Goal: Information Seeking & Learning: Learn about a topic

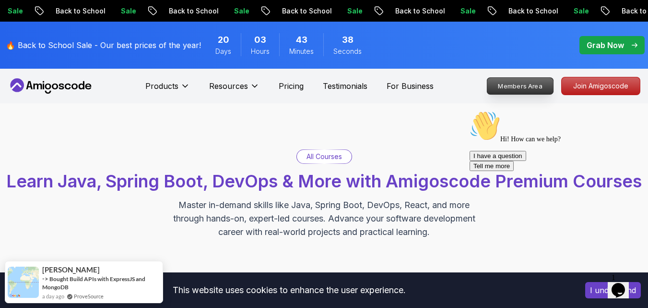
click at [526, 84] on p "Members Area" at bounding box center [521, 86] width 66 height 16
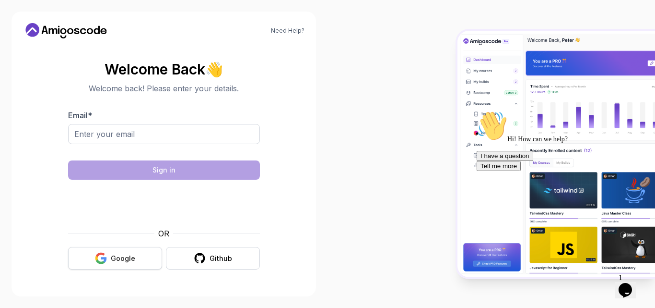
click at [93, 255] on button "Google" at bounding box center [115, 258] width 94 height 23
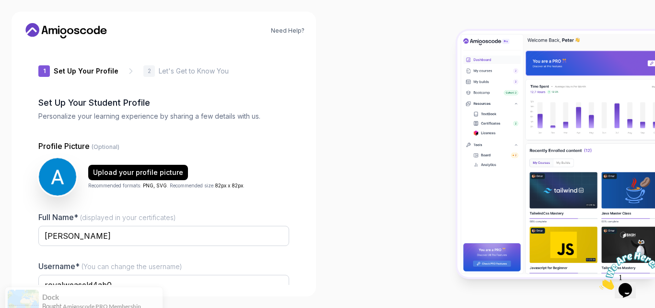
click at [341, 134] on div at bounding box center [492, 154] width 328 height 308
click at [279, 145] on p "Profile Picture (Optional)" at bounding box center [163, 146] width 251 height 12
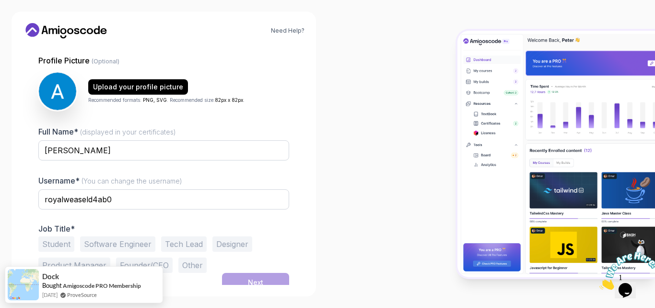
scroll to position [93, 0]
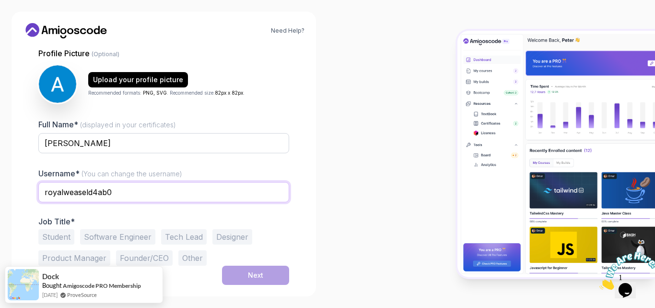
click at [146, 192] on input "royalweaseld4ab0" at bounding box center [163, 192] width 251 height 20
type input "r"
click at [192, 182] on input "Akshaya08" at bounding box center [163, 192] width 251 height 20
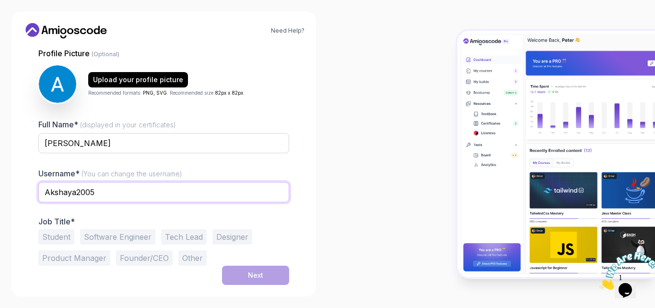
type input "Akshaya2005"
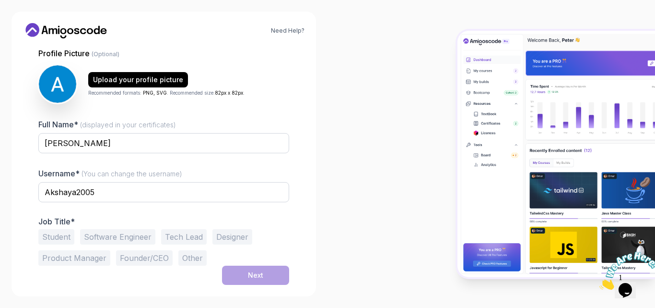
click at [382, 201] on div at bounding box center [492, 154] width 328 height 308
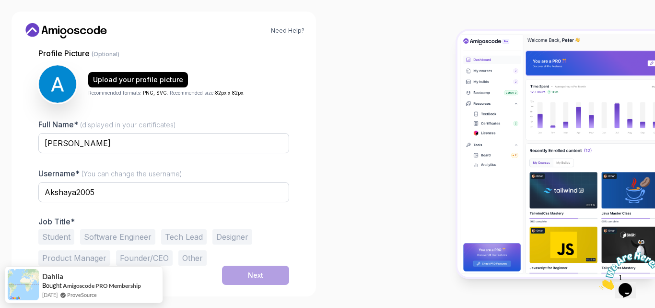
click at [52, 238] on button "Student" at bounding box center [56, 236] width 36 height 15
click at [267, 275] on button "Next" at bounding box center [255, 274] width 67 height 19
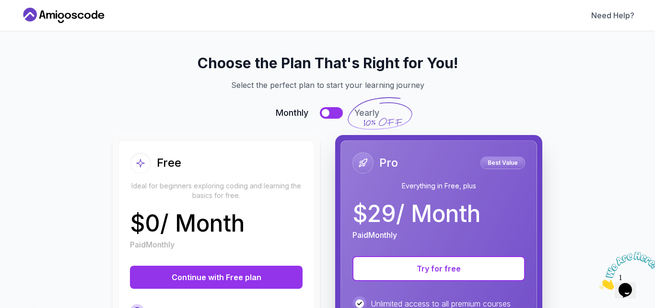
scroll to position [0, 0]
click at [472, 272] on button "Try for free" at bounding box center [439, 268] width 173 height 25
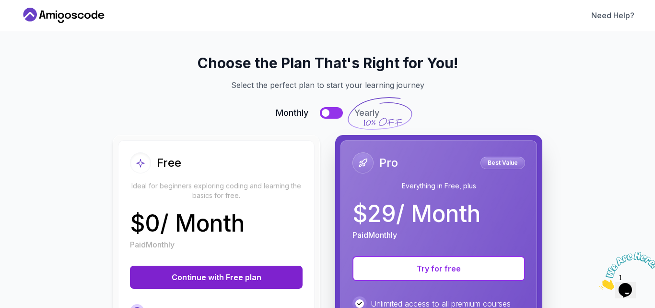
click at [204, 273] on button "Continue with Free plan" at bounding box center [216, 276] width 173 height 23
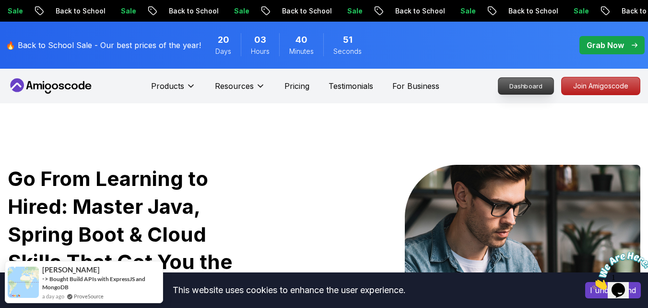
click at [515, 90] on p "Dashboard" at bounding box center [526, 86] width 55 height 16
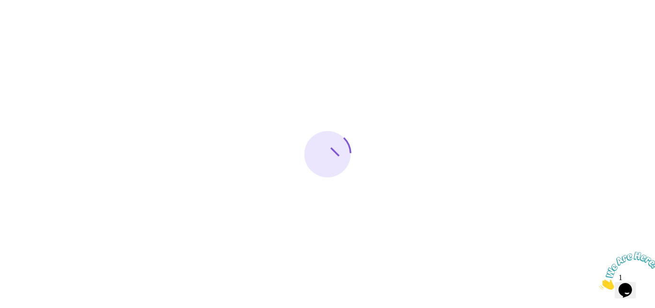
click at [515, 89] on div at bounding box center [327, 154] width 655 height 308
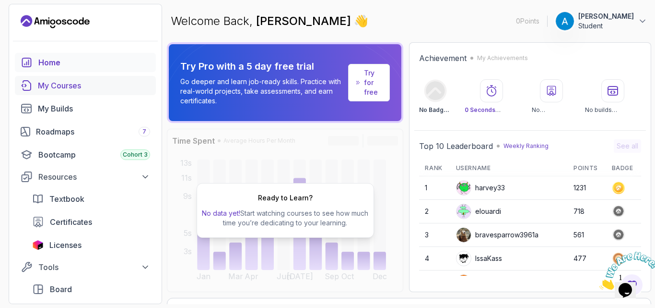
click at [52, 81] on div "My Courses" at bounding box center [94, 86] width 112 height 12
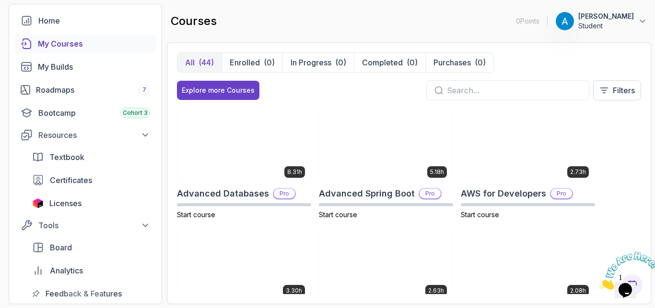
scroll to position [58, 0]
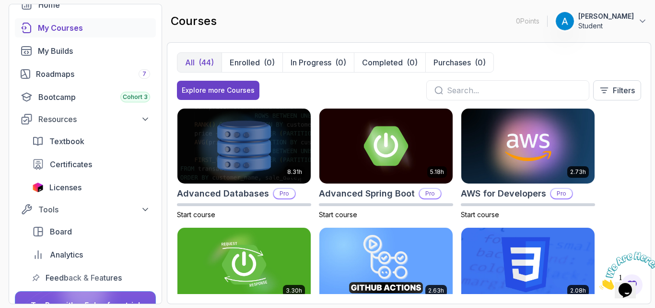
click at [648, 223] on section "0 Points 1 AKSHAYA SATHIANARAYANAN Student Home My Courses My Builds Roadmaps 7…" at bounding box center [327, 154] width 655 height 308
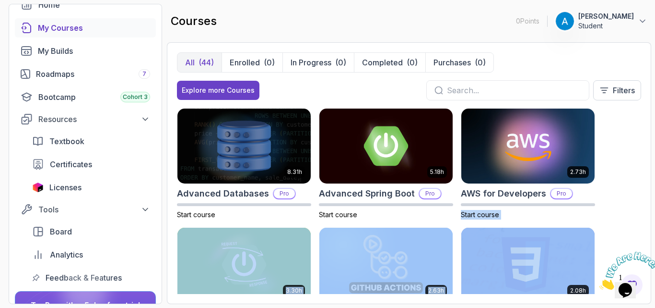
click at [639, 211] on div "8.31h Advanced Databases Pro Start course 5.18h Advanced Spring Boot Pro Start …" at bounding box center [409, 201] width 464 height 186
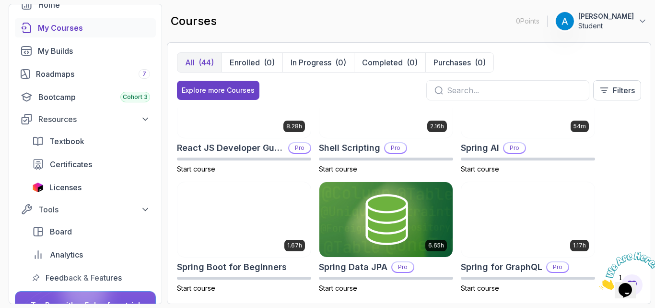
scroll to position [1363, 0]
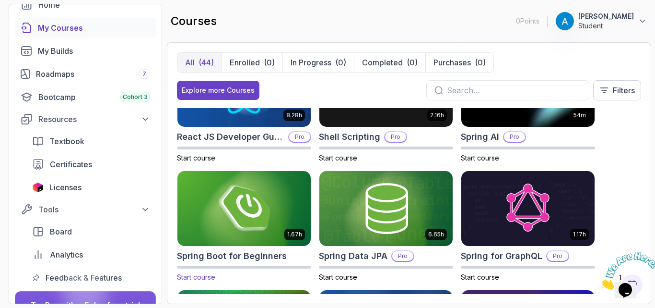
click at [265, 193] on img at bounding box center [244, 208] width 140 height 78
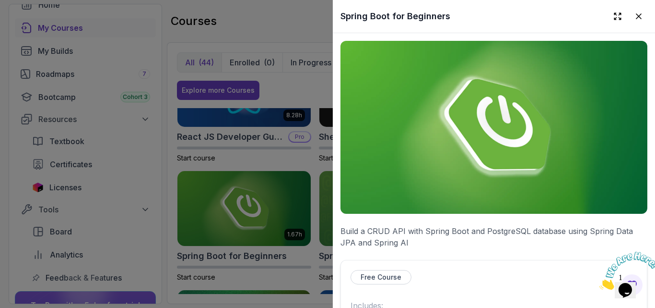
click at [438, 189] on img at bounding box center [494, 127] width 307 height 173
click at [573, 188] on img at bounding box center [494, 127] width 307 height 173
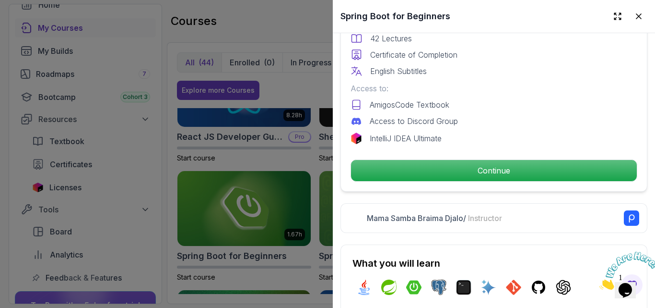
scroll to position [307, 0]
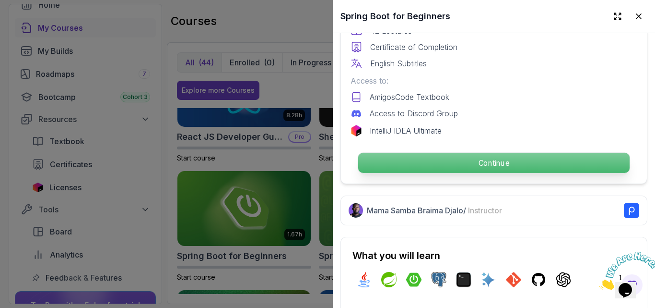
click at [486, 152] on button "Continue" at bounding box center [494, 162] width 273 height 21
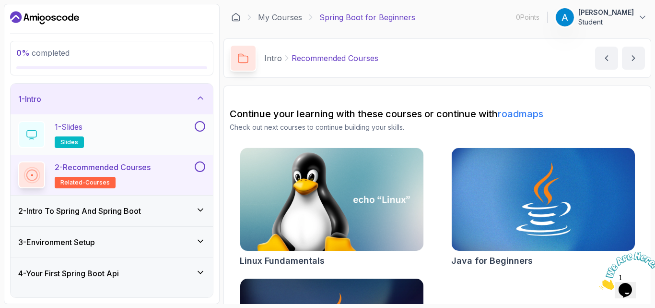
click at [201, 119] on div "1 - Slides slides" at bounding box center [112, 134] width 202 height 40
click at [198, 127] on button at bounding box center [200, 126] width 11 height 11
click at [197, 163] on button at bounding box center [200, 166] width 11 height 11
click at [198, 214] on icon at bounding box center [201, 210] width 10 height 10
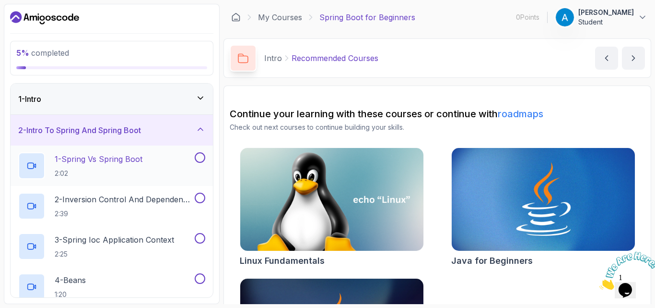
click at [201, 158] on button at bounding box center [200, 157] width 11 height 11
click at [198, 201] on button at bounding box center [200, 197] width 11 height 11
click at [201, 243] on button at bounding box center [200, 238] width 11 height 11
click at [199, 276] on button at bounding box center [200, 278] width 11 height 11
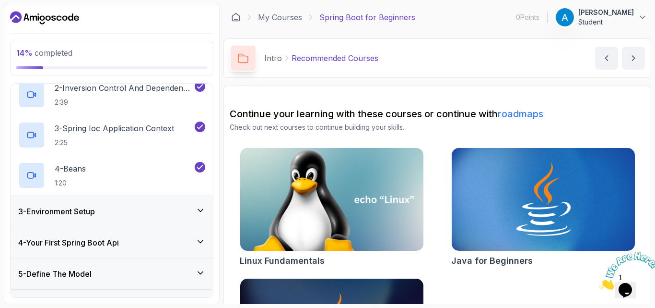
scroll to position [192, 0]
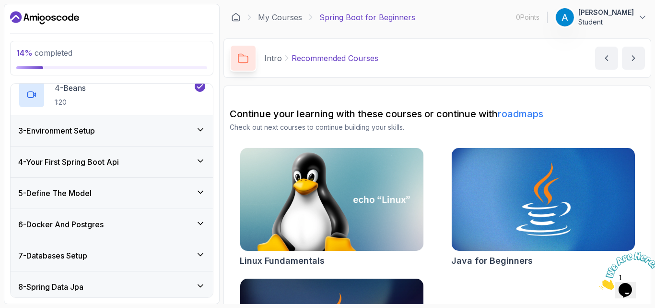
click at [193, 131] on div "3 - Environment Setup" at bounding box center [111, 131] width 187 height 12
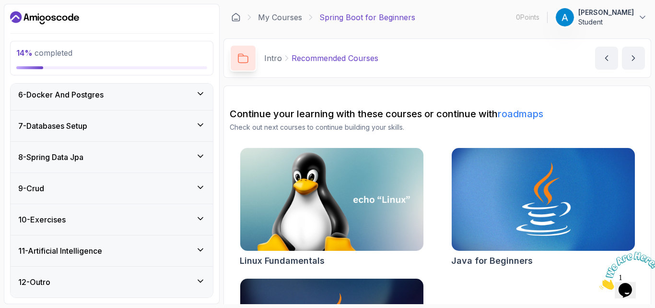
scroll to position [281, 0]
click at [201, 95] on icon at bounding box center [200, 94] width 5 height 2
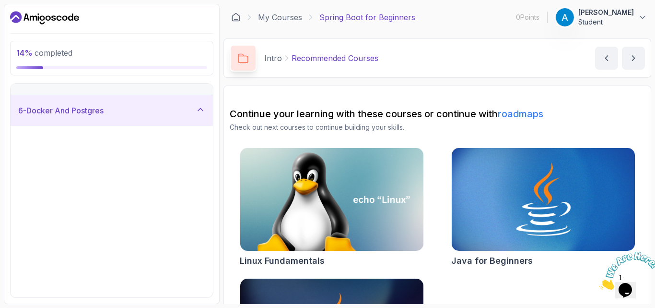
scroll to position [160, 0]
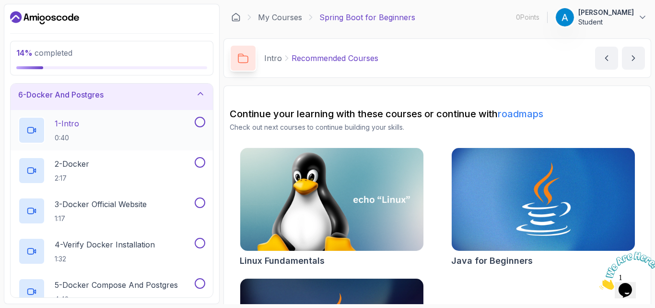
click at [193, 119] on div at bounding box center [199, 122] width 12 height 11
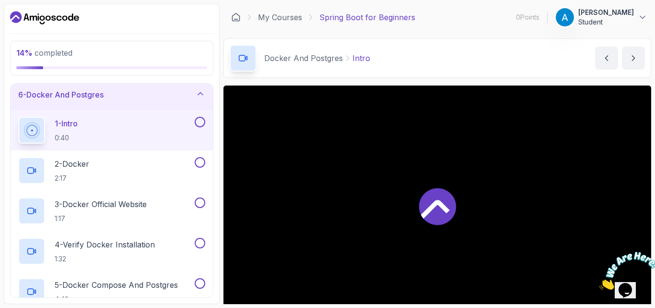
click at [198, 120] on button at bounding box center [200, 122] width 11 height 11
click at [198, 155] on div "2 - Docker 2:17" at bounding box center [112, 170] width 202 height 40
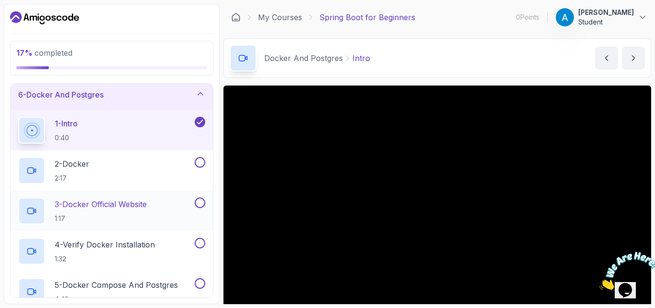
click at [201, 195] on div "3 - Docker Official Website 1:17" at bounding box center [112, 210] width 202 height 40
click at [199, 159] on button at bounding box center [200, 162] width 11 height 11
click at [198, 198] on button at bounding box center [200, 202] width 11 height 11
click at [200, 240] on button at bounding box center [200, 243] width 11 height 11
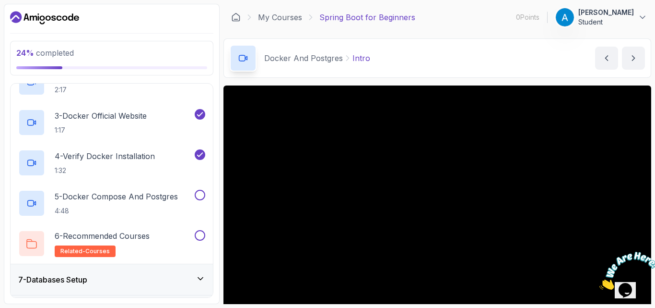
scroll to position [256, 0]
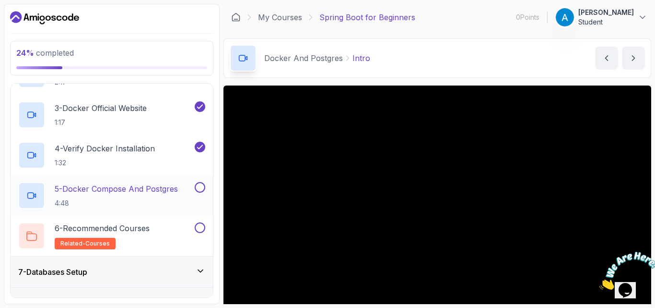
click at [201, 189] on button at bounding box center [200, 187] width 11 height 11
click at [199, 229] on button at bounding box center [200, 227] width 11 height 11
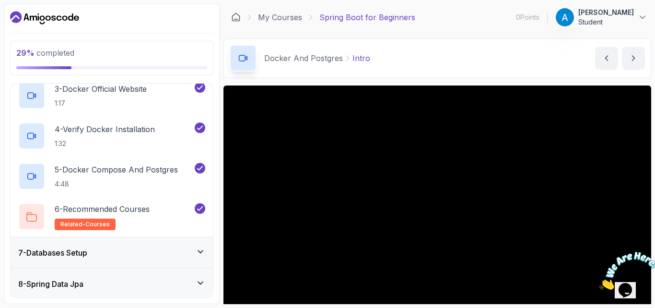
scroll to position [333, 0]
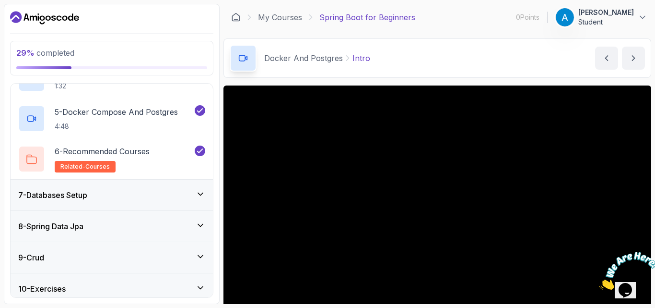
click at [201, 196] on icon at bounding box center [201, 194] width 10 height 10
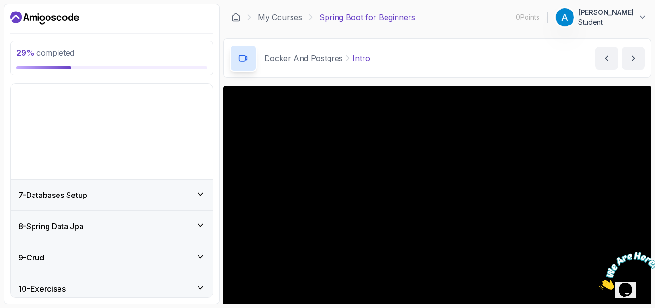
scroll to position [161, 0]
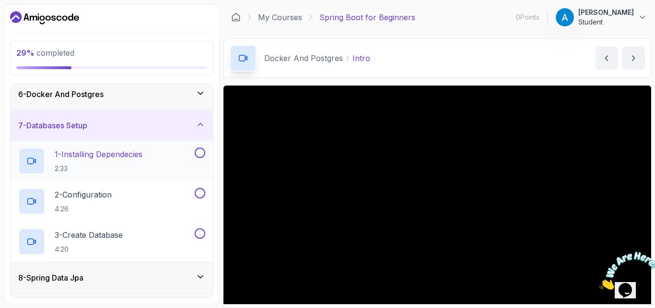
click at [200, 157] on button at bounding box center [200, 152] width 11 height 11
click at [197, 178] on div "1 - Installing Dependecies 2:33" at bounding box center [112, 161] width 202 height 40
click at [197, 189] on button at bounding box center [200, 193] width 11 height 11
click at [201, 229] on button at bounding box center [200, 233] width 11 height 11
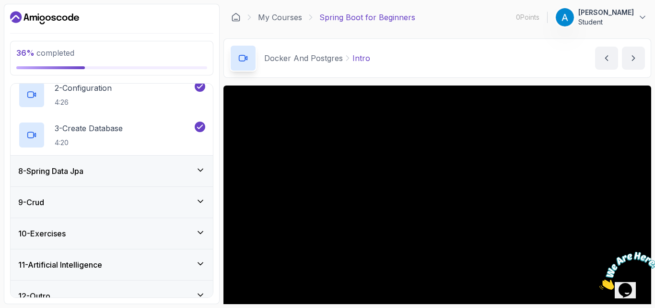
scroll to position [281, 0]
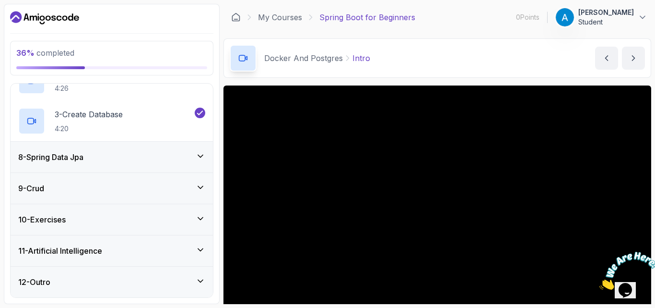
click at [197, 157] on icon at bounding box center [201, 156] width 10 height 10
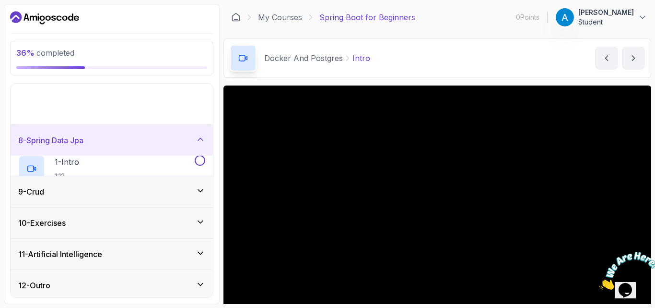
scroll to position [161, 0]
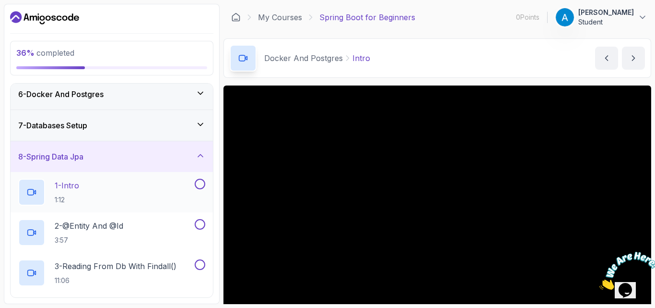
click at [200, 182] on button at bounding box center [200, 184] width 11 height 11
click at [201, 226] on button at bounding box center [200, 224] width 11 height 11
click at [199, 262] on button at bounding box center [200, 264] width 11 height 11
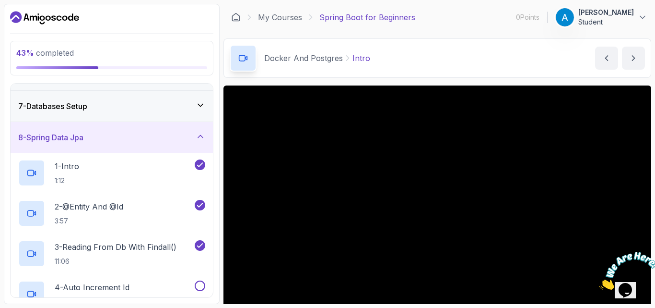
scroll to position [238, 0]
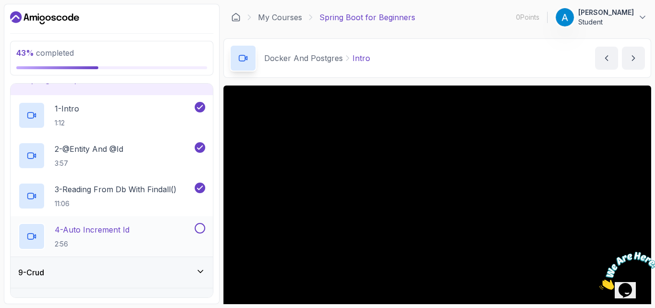
click at [200, 227] on button at bounding box center [200, 228] width 11 height 11
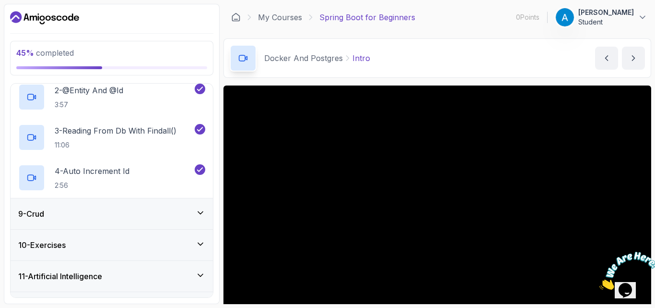
scroll to position [321, 0]
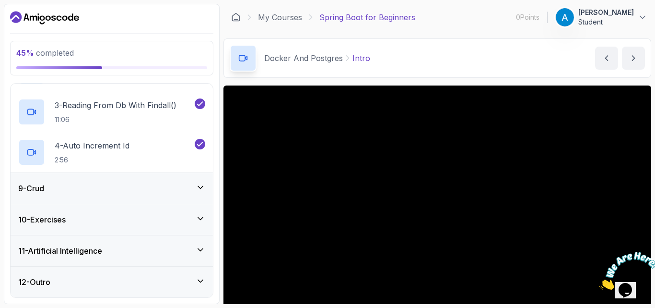
click at [204, 183] on icon at bounding box center [201, 187] width 10 height 10
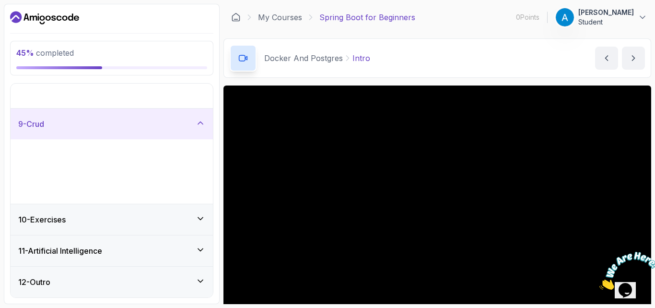
scroll to position [161, 0]
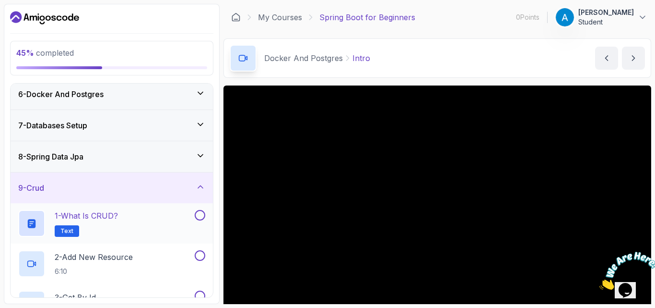
click at [198, 211] on button at bounding box center [200, 215] width 11 height 11
click at [201, 256] on button at bounding box center [200, 255] width 11 height 11
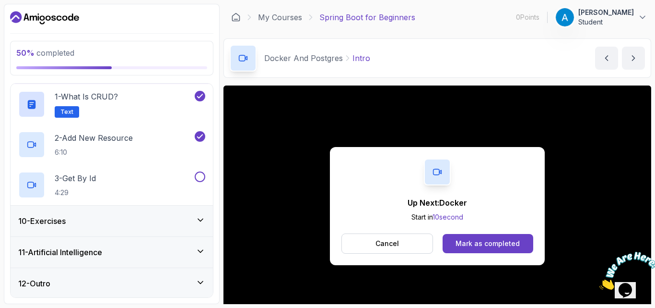
scroll to position [281, 0]
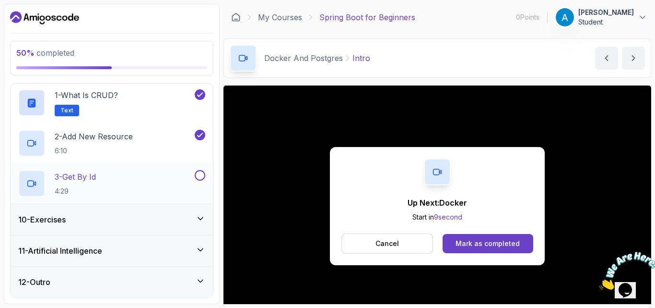
click at [200, 171] on button at bounding box center [200, 175] width 11 height 11
click at [195, 221] on div "10 - Exercises" at bounding box center [111, 220] width 187 height 12
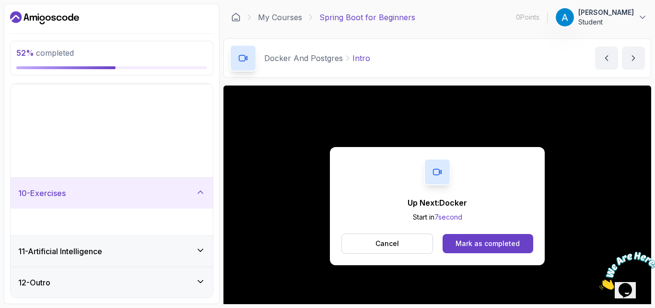
scroll to position [161, 0]
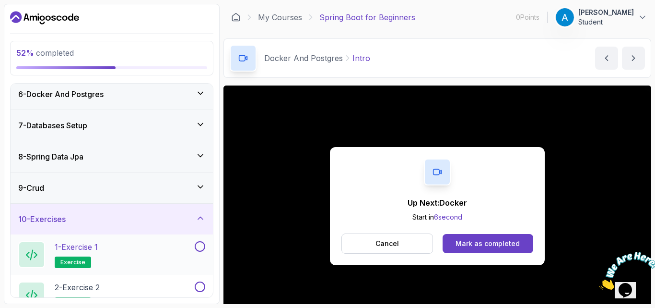
click at [202, 236] on div "1 - Exercise 1 exercise" at bounding box center [112, 254] width 202 height 40
click at [200, 243] on button at bounding box center [200, 246] width 11 height 11
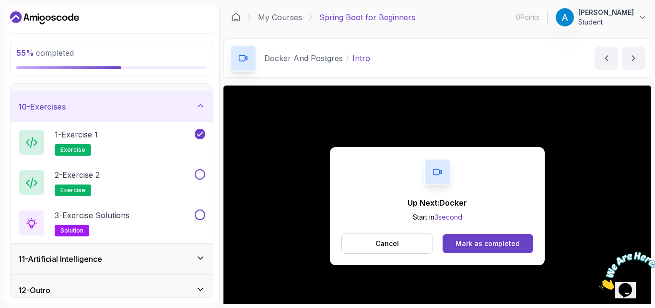
scroll to position [281, 0]
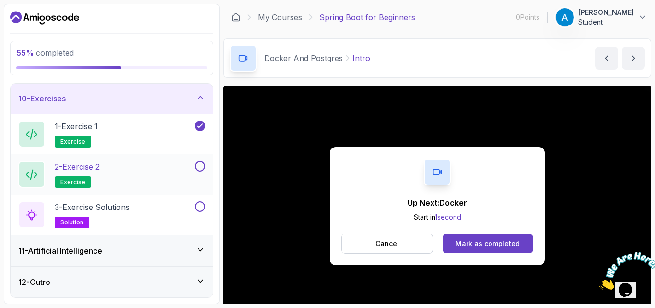
click at [202, 163] on button at bounding box center [200, 166] width 11 height 11
click at [201, 203] on button at bounding box center [200, 206] width 11 height 11
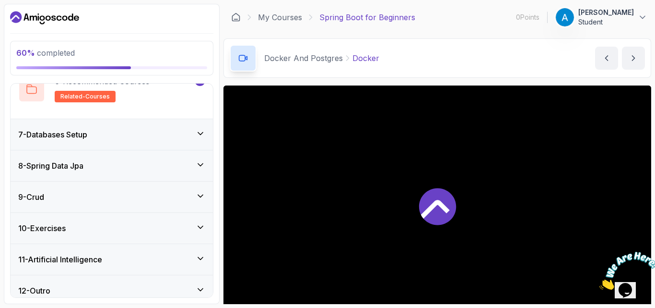
scroll to position [402, 0]
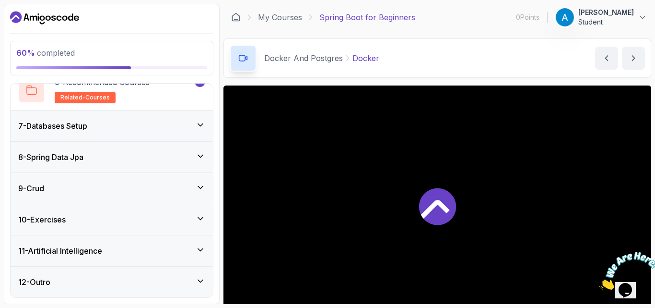
click at [195, 136] on div "7 - Databases Setup" at bounding box center [112, 125] width 202 height 31
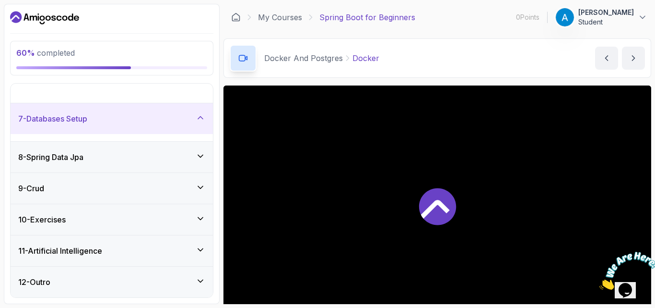
scroll to position [161, 0]
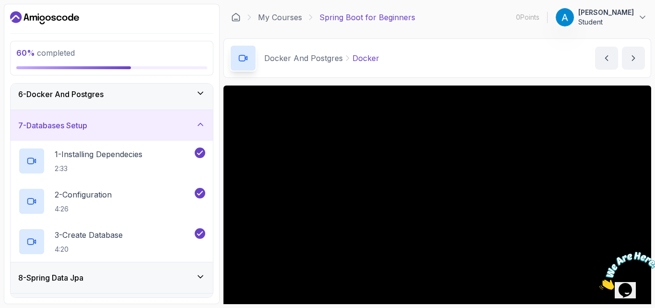
click at [198, 270] on div "8 - Spring Data Jpa" at bounding box center [112, 277] width 202 height 31
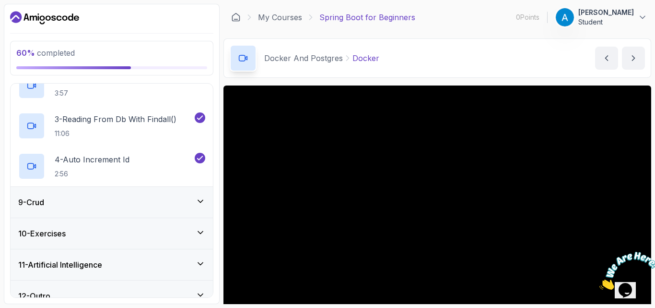
scroll to position [314, 0]
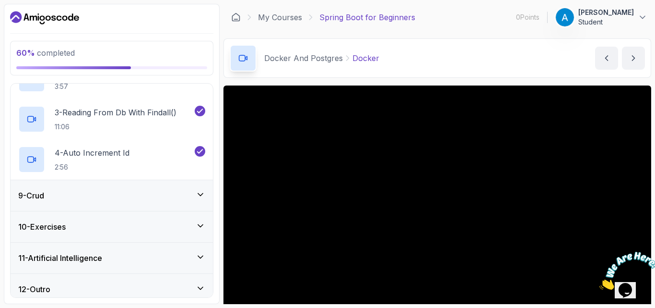
click at [197, 194] on icon at bounding box center [201, 195] width 10 height 10
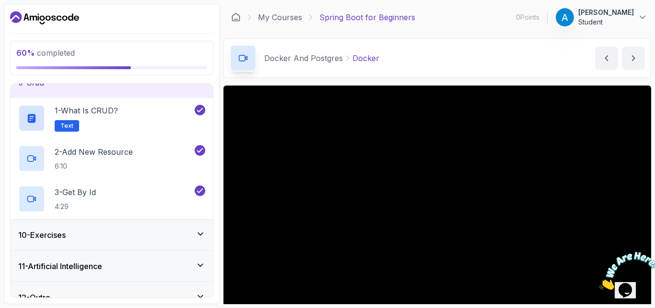
scroll to position [281, 0]
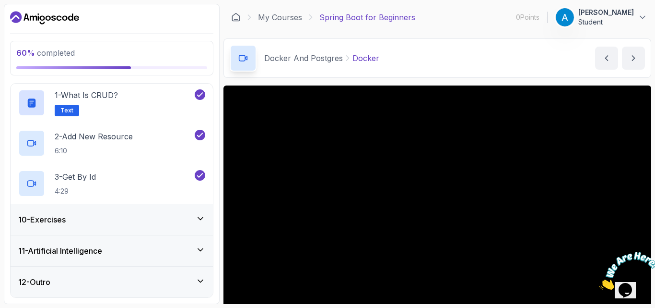
click at [194, 226] on div "10 - Exercises" at bounding box center [112, 219] width 202 height 31
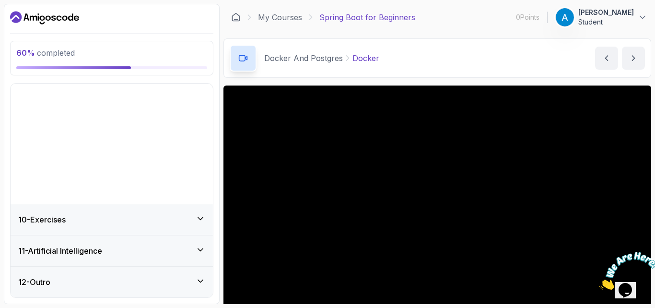
scroll to position [161, 0]
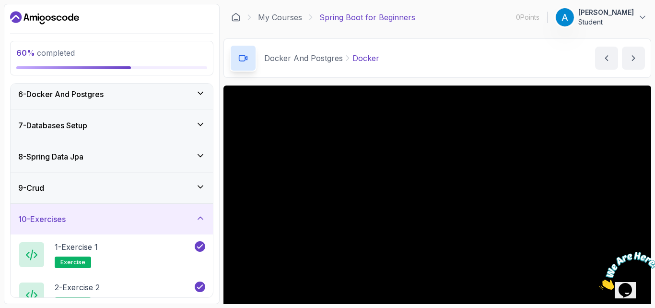
click at [199, 221] on icon at bounding box center [201, 218] width 10 height 10
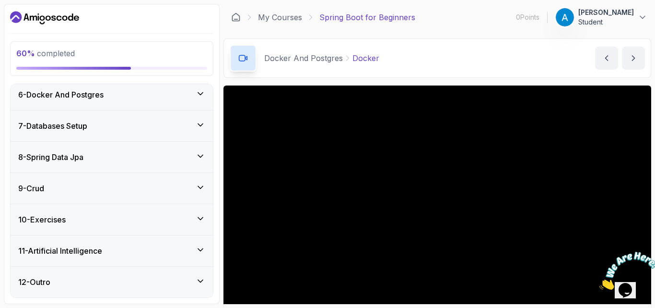
click at [202, 243] on div "11 - Artificial Intelligence" at bounding box center [112, 250] width 202 height 31
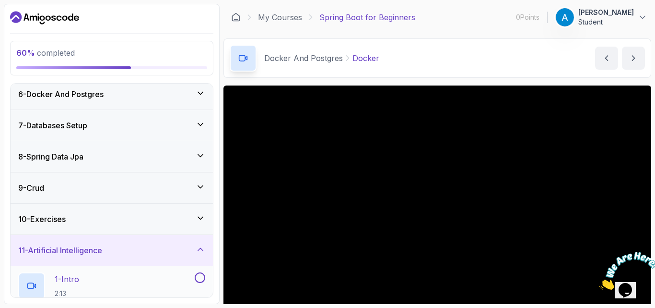
click at [198, 274] on button at bounding box center [200, 277] width 11 height 11
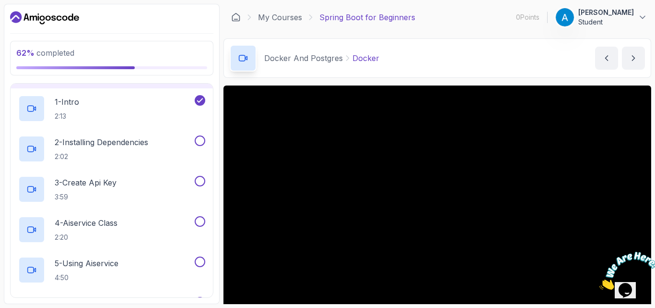
scroll to position [391, 0]
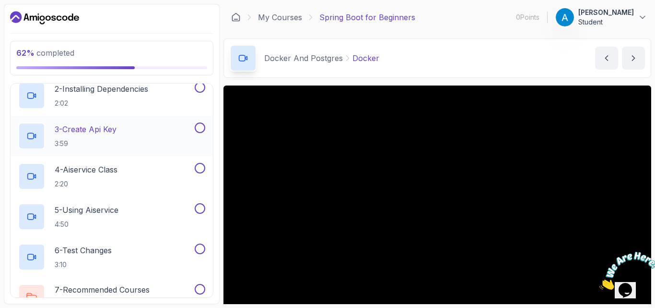
click at [203, 128] on button at bounding box center [200, 127] width 11 height 11
click at [201, 90] on button at bounding box center [200, 87] width 11 height 11
click at [200, 167] on button at bounding box center [200, 168] width 11 height 11
click at [198, 207] on button at bounding box center [200, 208] width 11 height 11
click at [199, 246] on button at bounding box center [200, 248] width 11 height 11
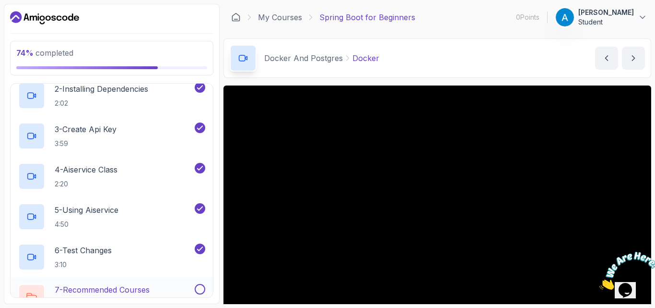
click at [202, 281] on div "7 - Recommended Courses related-courses" at bounding box center [112, 297] width 202 height 40
click at [198, 291] on button at bounding box center [200, 289] width 11 height 11
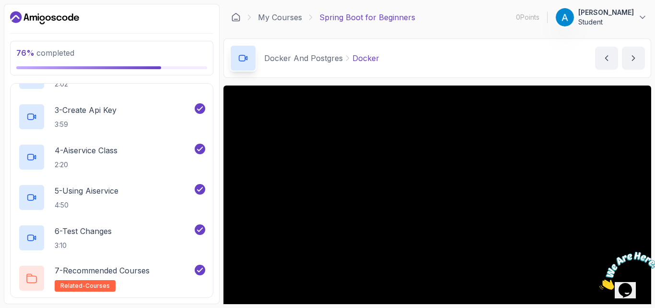
scroll to position [442, 0]
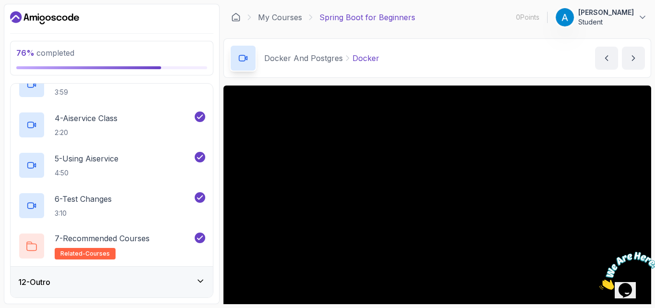
click at [202, 281] on icon at bounding box center [201, 281] width 10 height 10
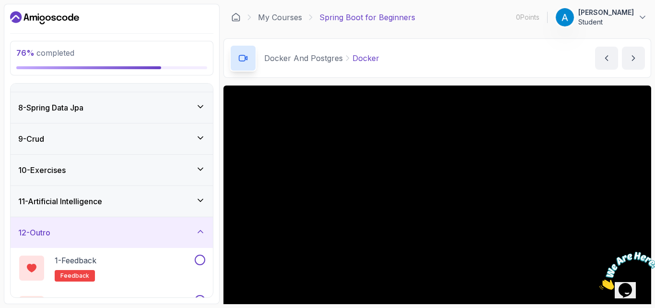
scroll to position [241, 0]
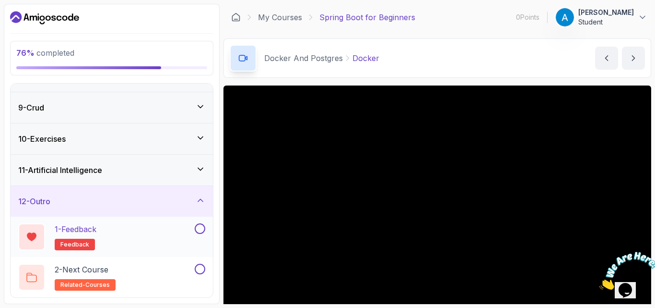
click at [202, 225] on button at bounding box center [200, 228] width 11 height 11
click at [201, 264] on button at bounding box center [200, 268] width 11 height 11
click at [204, 177] on div "11 - Artificial Intelligence" at bounding box center [112, 170] width 202 height 31
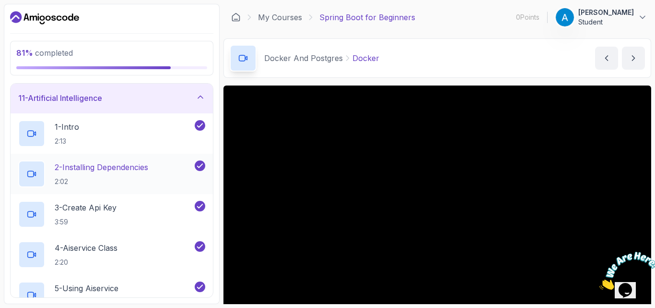
scroll to position [231, 0]
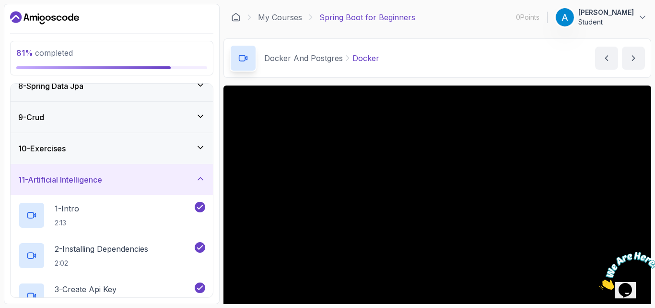
click at [196, 149] on icon at bounding box center [201, 148] width 10 height 10
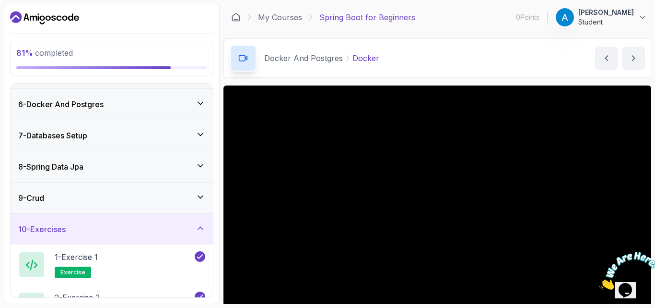
scroll to position [108, 0]
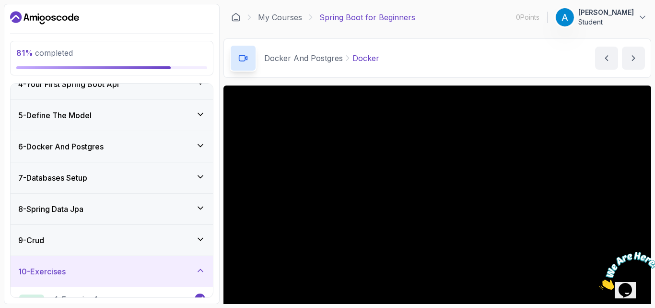
click at [202, 233] on div "9 - Crud" at bounding box center [112, 240] width 202 height 31
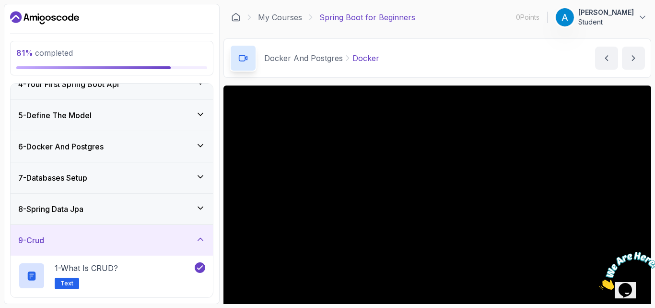
click at [202, 199] on div "8 - Spring Data Jpa" at bounding box center [112, 208] width 202 height 31
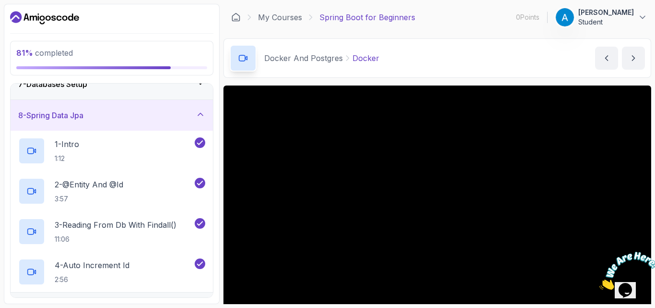
scroll to position [91, 0]
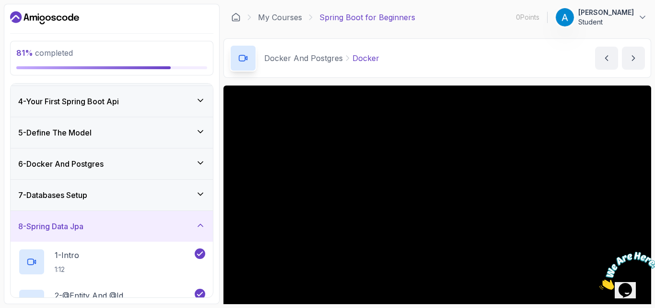
click at [202, 192] on icon at bounding box center [201, 194] width 10 height 10
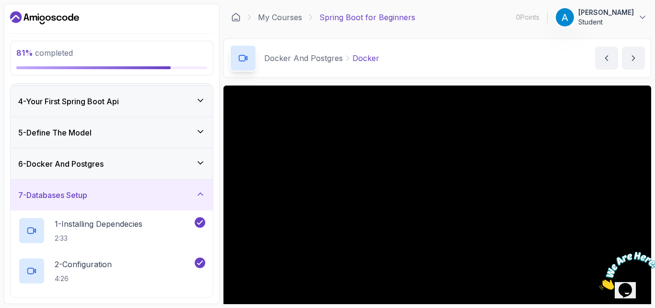
scroll to position [70, 0]
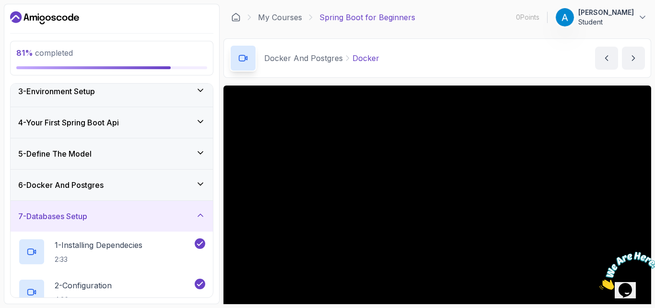
click at [198, 185] on icon at bounding box center [201, 184] width 10 height 10
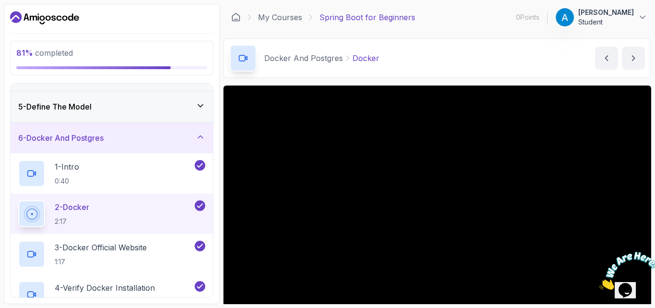
scroll to position [89, 0]
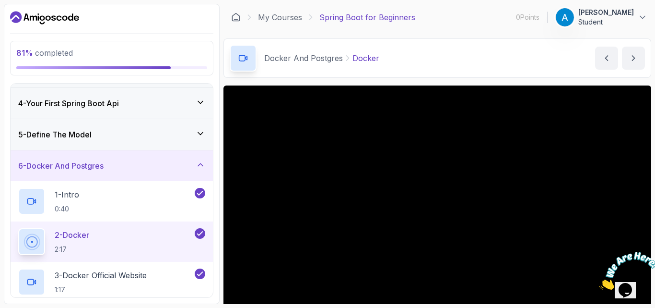
click at [201, 134] on icon at bounding box center [201, 134] width 10 height 10
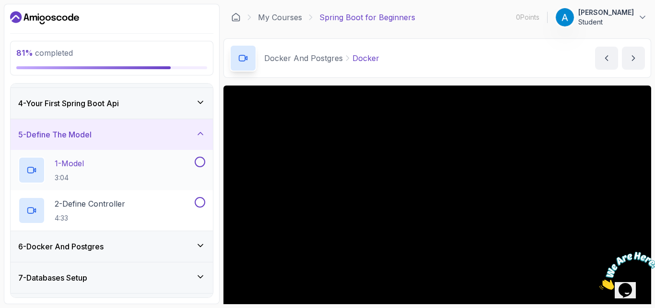
click at [197, 163] on button at bounding box center [200, 161] width 11 height 11
click at [200, 196] on div "2 - Define Controller 4:33" at bounding box center [112, 210] width 202 height 40
click at [198, 201] on button at bounding box center [200, 202] width 11 height 11
click at [202, 97] on icon at bounding box center [201, 102] width 10 height 10
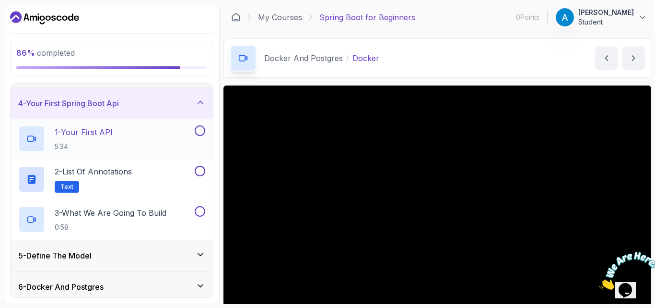
click at [200, 125] on button at bounding box center [200, 130] width 11 height 11
click at [198, 168] on button at bounding box center [200, 171] width 11 height 11
click at [202, 210] on button at bounding box center [200, 211] width 11 height 11
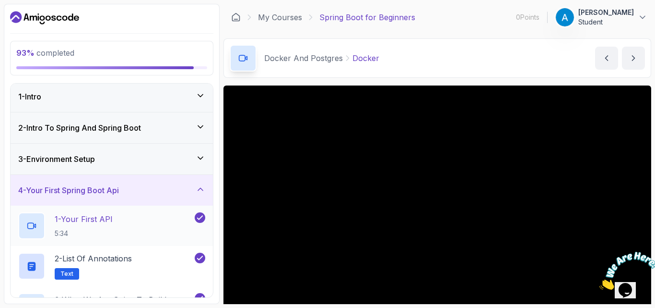
scroll to position [0, 0]
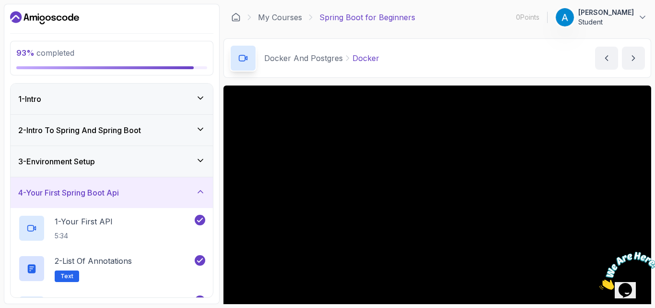
click at [200, 156] on icon at bounding box center [201, 160] width 10 height 10
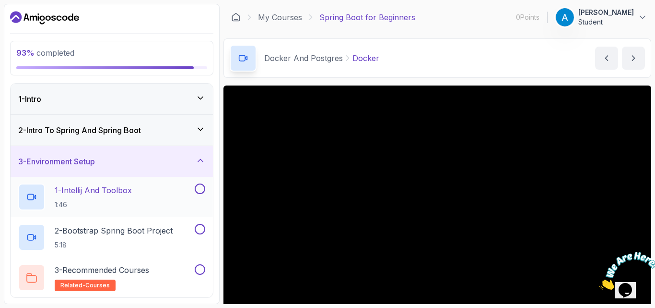
click at [196, 180] on div "1 - Intellij And Toolbox 1:46" at bounding box center [112, 197] width 202 height 40
click at [198, 189] on button at bounding box center [200, 188] width 11 height 11
click at [200, 226] on button at bounding box center [200, 229] width 11 height 11
click at [200, 262] on div "3 - Recommended Courses related-courses" at bounding box center [112, 277] width 202 height 40
click at [200, 269] on button at bounding box center [200, 269] width 11 height 11
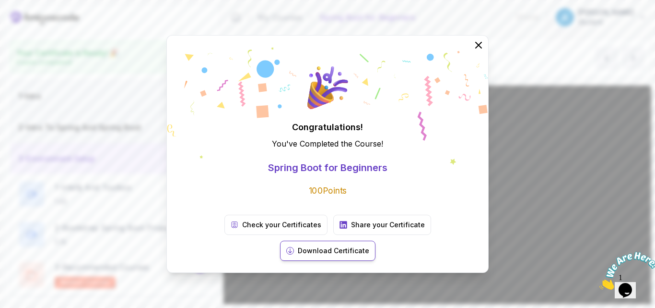
click at [376, 246] on button "Download Certificate" at bounding box center [327, 250] width 95 height 20
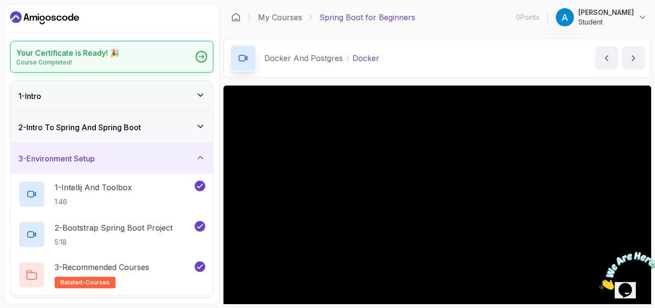
click at [199, 52] on div at bounding box center [202, 57] width 12 height 12
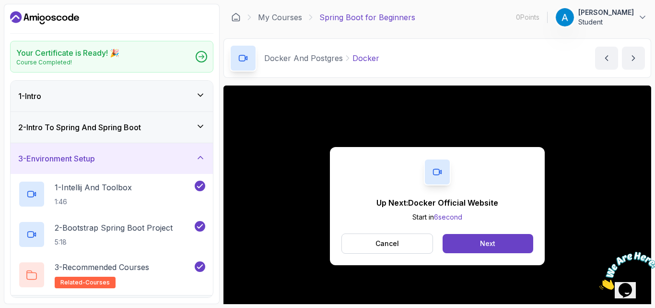
click at [314, 19] on icon at bounding box center [311, 17] width 10 height 10
click at [310, 16] on icon at bounding box center [311, 17] width 10 height 10
click at [356, 16] on p "Spring Boot for Beginners" at bounding box center [368, 18] width 96 height 12
click at [269, 21] on link "My Courses" at bounding box center [280, 18] width 44 height 12
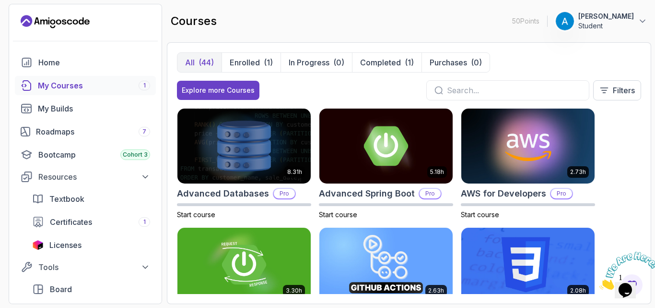
click at [638, 209] on div "8.31h Advanced Databases Pro Start course 5.18h Advanced Spring Boot Pro Start …" at bounding box center [409, 201] width 464 height 186
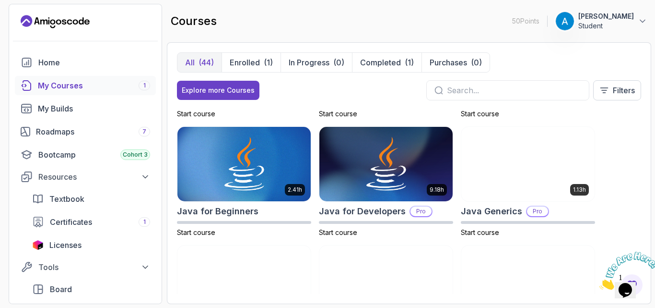
scroll to position [595, 0]
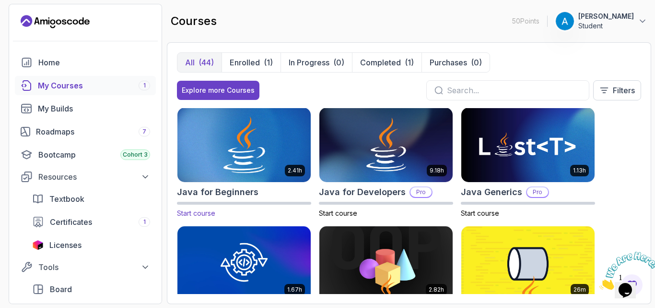
click at [235, 153] on img at bounding box center [244, 145] width 140 height 78
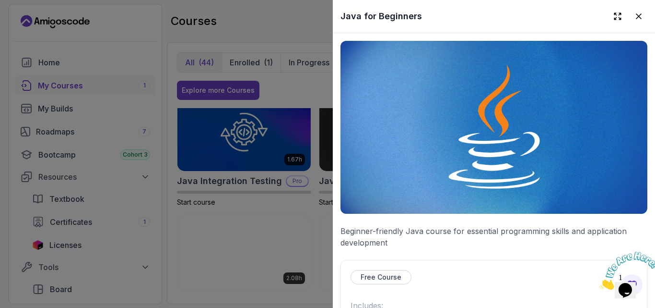
scroll to position [729, 0]
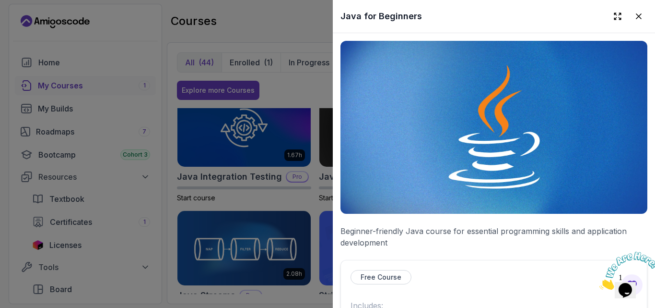
click at [513, 203] on img at bounding box center [494, 127] width 307 height 173
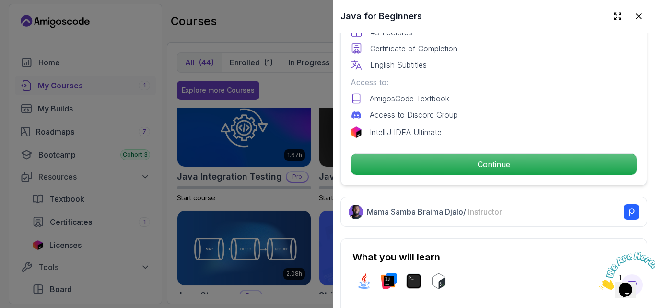
scroll to position [307, 0]
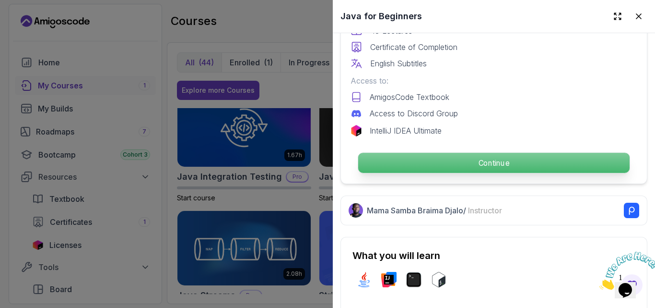
click at [540, 158] on p "Continue" at bounding box center [494, 163] width 272 height 20
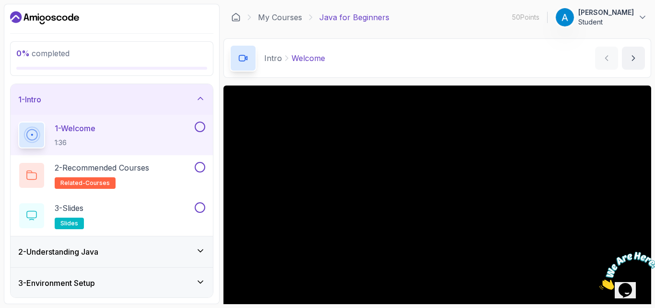
click at [196, 126] on button at bounding box center [200, 126] width 11 height 11
click at [203, 170] on button at bounding box center [200, 167] width 11 height 11
click at [199, 166] on icon at bounding box center [200, 167] width 9 height 10
click at [201, 205] on button at bounding box center [200, 207] width 11 height 11
click at [199, 210] on icon at bounding box center [200, 207] width 9 height 10
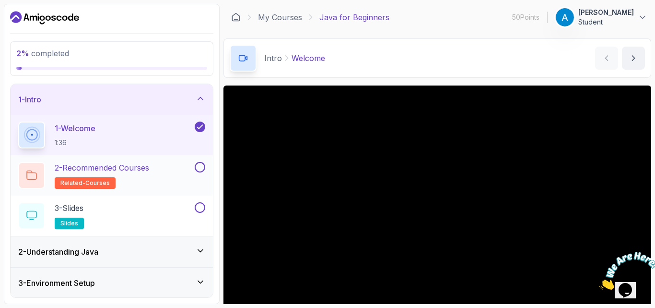
click at [198, 161] on div "2 - Recommended Courses related-courses" at bounding box center [112, 175] width 202 height 40
click at [200, 166] on button at bounding box center [200, 167] width 11 height 11
click at [200, 208] on button at bounding box center [200, 207] width 11 height 11
click at [202, 254] on icon at bounding box center [201, 251] width 10 height 10
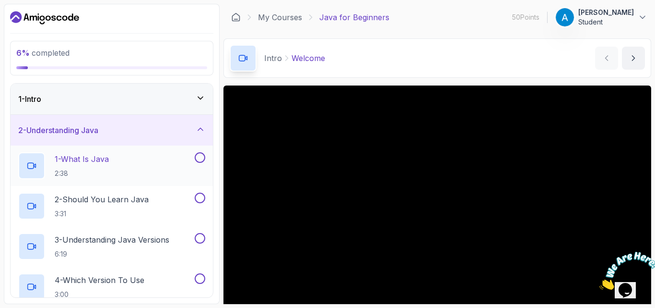
click at [202, 155] on button at bounding box center [200, 157] width 11 height 11
click at [198, 199] on button at bounding box center [200, 197] width 11 height 11
click at [200, 234] on button at bounding box center [200, 238] width 11 height 11
click at [197, 274] on button at bounding box center [200, 278] width 11 height 11
click at [198, 275] on button at bounding box center [200, 278] width 11 height 11
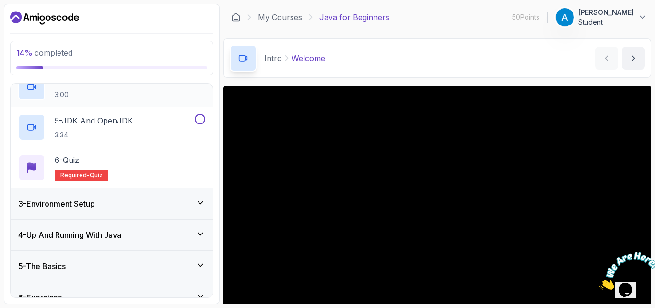
scroll to position [211, 0]
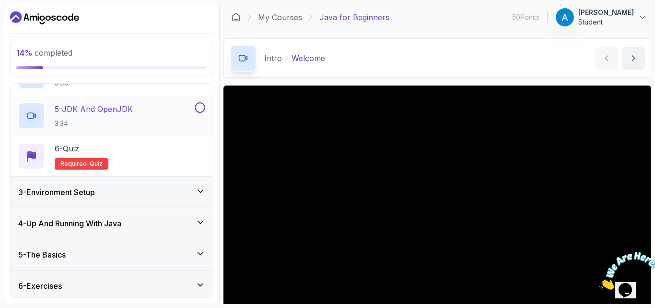
click at [201, 105] on button at bounding box center [200, 107] width 11 height 11
click at [198, 190] on icon at bounding box center [201, 191] width 10 height 10
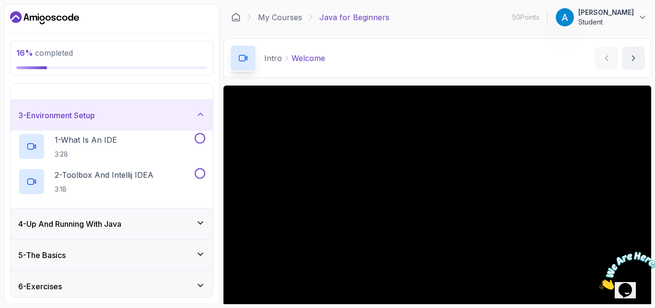
scroll to position [5, 0]
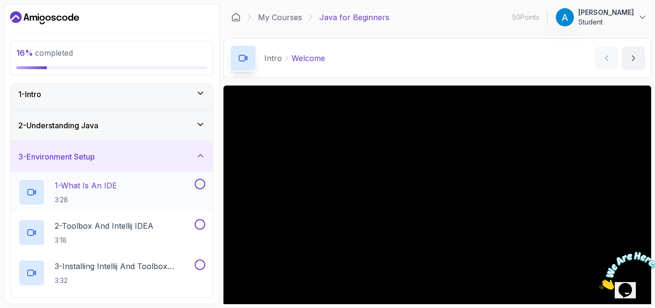
click at [199, 185] on button at bounding box center [200, 184] width 11 height 11
click at [197, 226] on button at bounding box center [200, 224] width 11 height 11
click at [198, 262] on button at bounding box center [200, 264] width 11 height 11
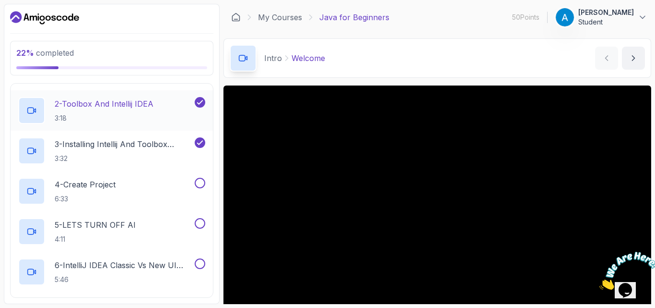
scroll to position [158, 0]
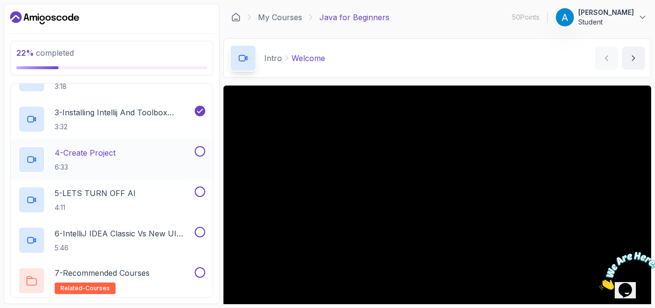
click at [201, 148] on button at bounding box center [200, 151] width 11 height 11
click at [202, 190] on button at bounding box center [200, 191] width 11 height 11
click at [202, 226] on div "6 - IntelliJ IDEA Classic Vs New UI (User Interface) 5:46" at bounding box center [112, 240] width 202 height 40
click at [201, 231] on button at bounding box center [200, 231] width 11 height 11
click at [199, 274] on button at bounding box center [200, 272] width 11 height 11
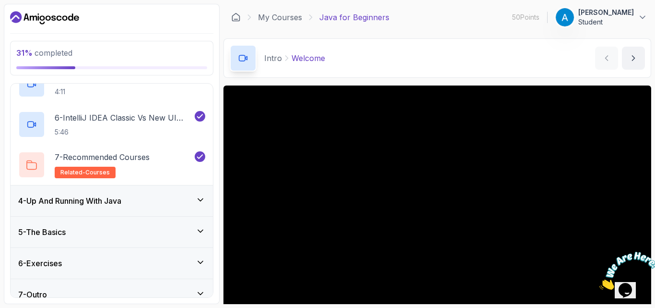
scroll to position [286, 0]
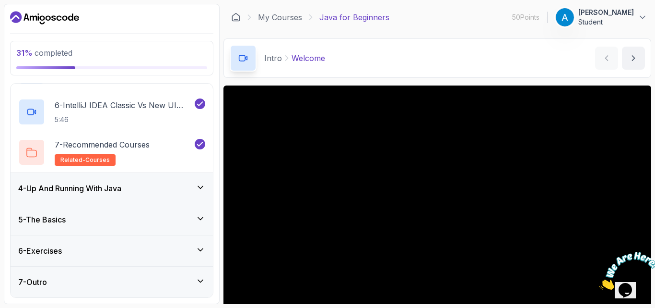
click at [202, 184] on icon at bounding box center [201, 187] width 10 height 10
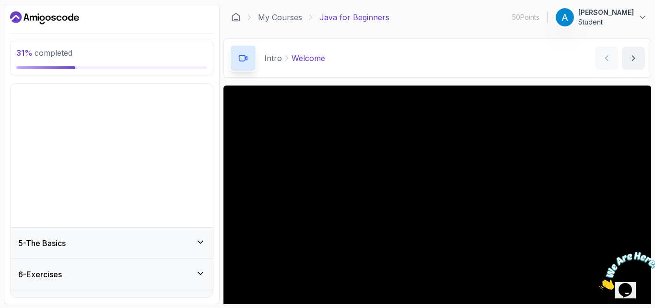
scroll to position [5, 0]
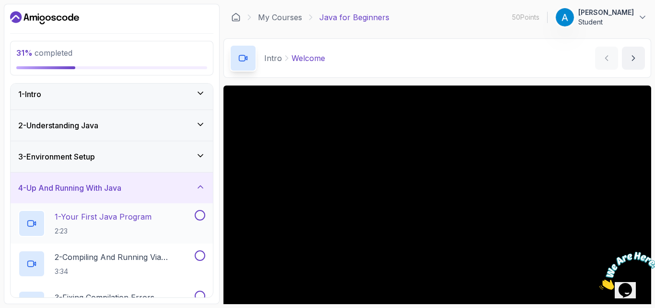
click at [196, 209] on div "1 - Your First Java Program 2:23" at bounding box center [112, 223] width 202 height 40
click at [197, 210] on button at bounding box center [200, 215] width 11 height 11
click at [198, 253] on button at bounding box center [200, 255] width 11 height 11
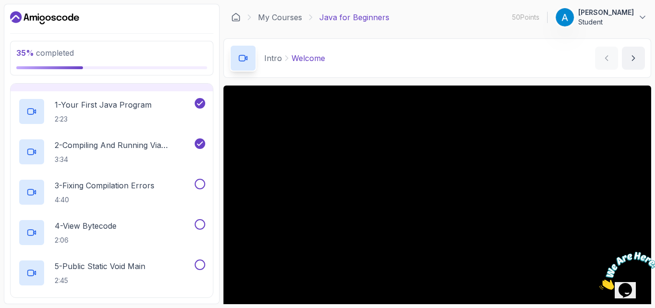
scroll to position [139, 0]
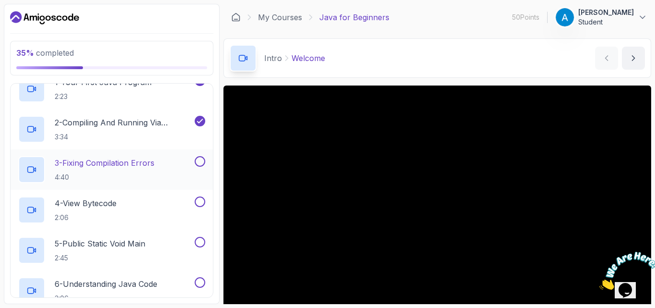
click at [201, 159] on button at bounding box center [200, 161] width 11 height 11
click at [200, 199] on button at bounding box center [200, 201] width 11 height 11
click at [200, 238] on button at bounding box center [200, 242] width 11 height 11
click at [200, 279] on button at bounding box center [200, 282] width 11 height 11
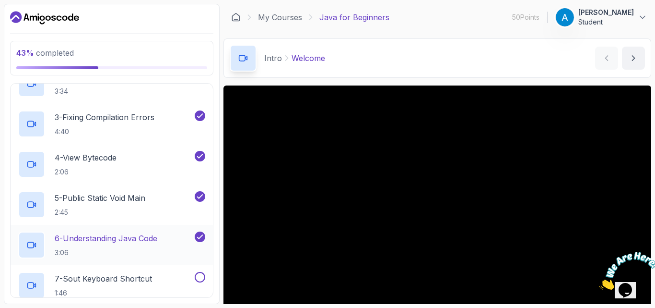
scroll to position [327, 0]
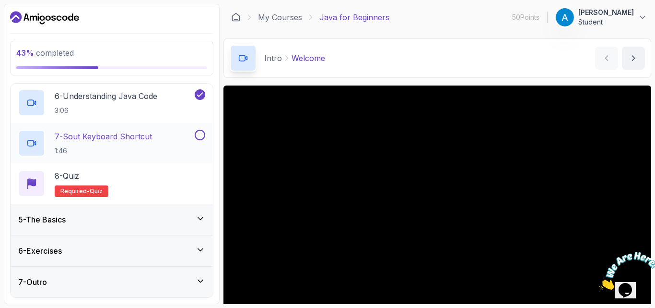
click at [199, 138] on button at bounding box center [200, 135] width 11 height 11
click at [199, 212] on div "5 - The Basics" at bounding box center [112, 219] width 202 height 31
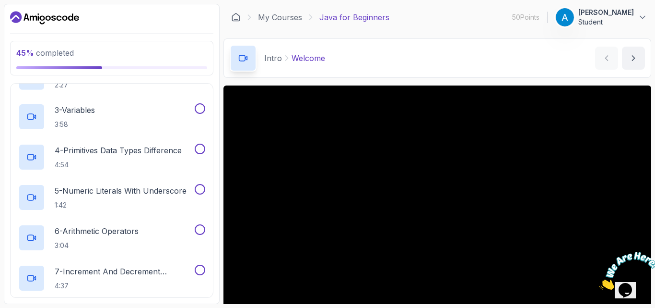
scroll to position [5, 0]
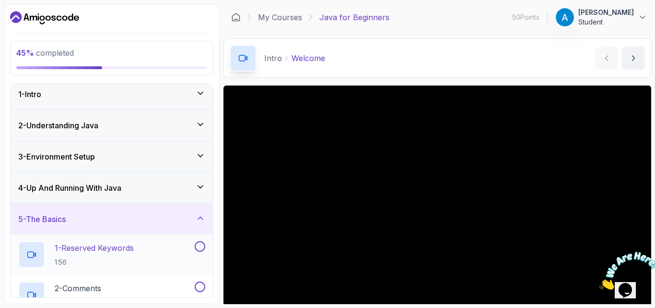
click at [197, 250] on button at bounding box center [200, 246] width 11 height 11
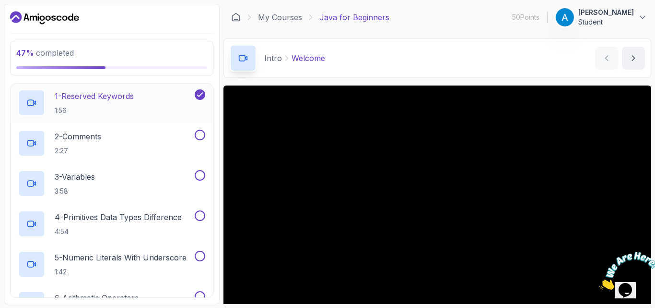
scroll to position [158, 0]
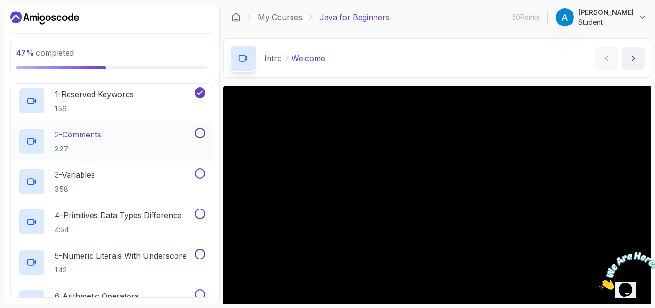
click at [198, 135] on button at bounding box center [200, 133] width 11 height 11
click at [201, 176] on button at bounding box center [200, 173] width 11 height 11
click at [200, 209] on button at bounding box center [200, 213] width 11 height 11
click at [200, 246] on div "5 - Numeric Literals With Underscore 1:42" at bounding box center [112, 262] width 202 height 40
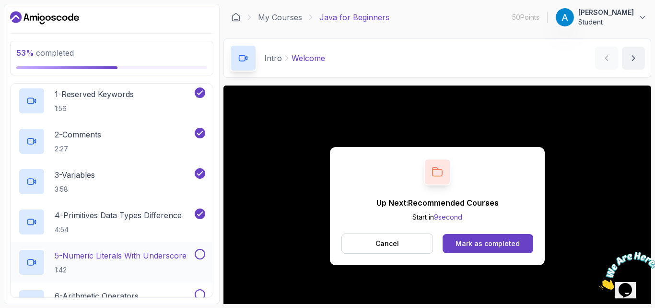
click at [197, 254] on button at bounding box center [200, 254] width 11 height 11
click at [197, 254] on icon at bounding box center [200, 254] width 9 height 10
click at [202, 291] on button at bounding box center [200, 294] width 11 height 11
click at [200, 254] on button at bounding box center [200, 254] width 11 height 11
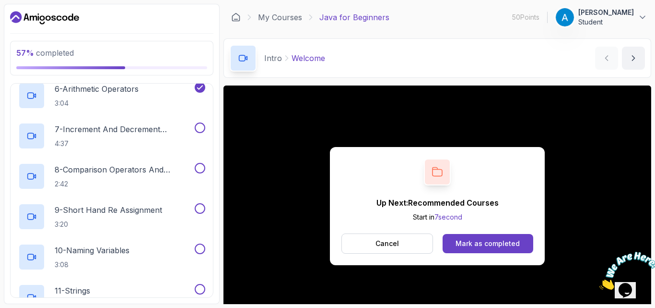
scroll to position [369, 0]
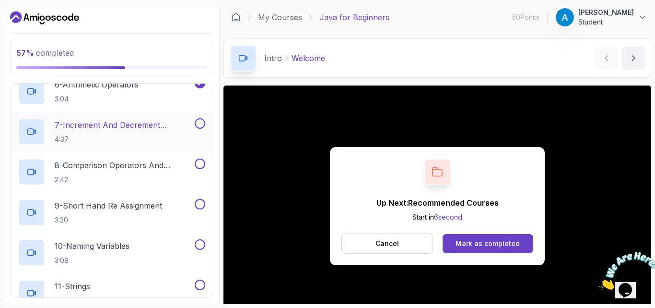
click at [198, 128] on button at bounding box center [200, 123] width 11 height 11
click at [201, 122] on icon at bounding box center [200, 124] width 9 height 10
click at [201, 165] on button at bounding box center [200, 163] width 11 height 11
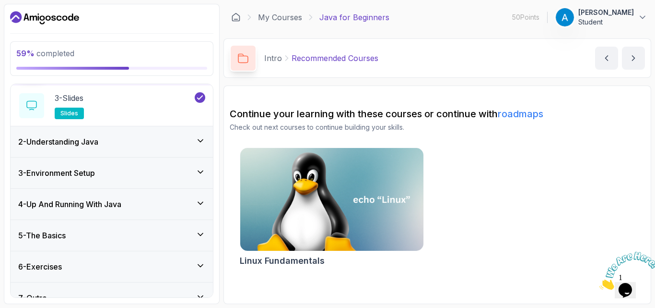
scroll to position [126, 0]
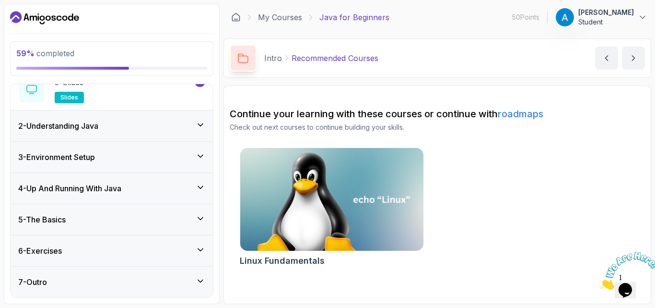
click at [191, 283] on div "7 - Outro" at bounding box center [111, 282] width 187 height 12
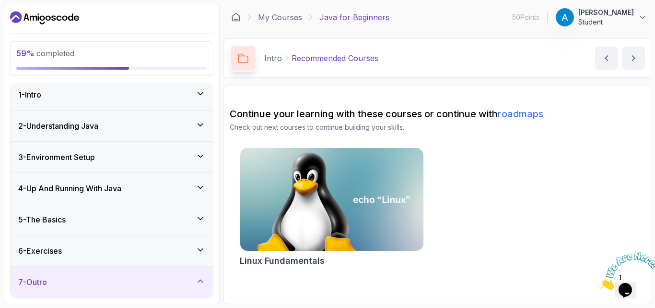
click at [192, 280] on div "7 - Outro" at bounding box center [111, 282] width 187 height 12
click at [202, 248] on icon at bounding box center [201, 250] width 10 height 10
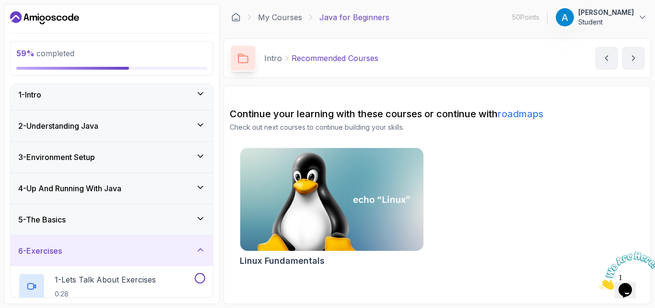
click at [199, 97] on icon at bounding box center [201, 94] width 10 height 10
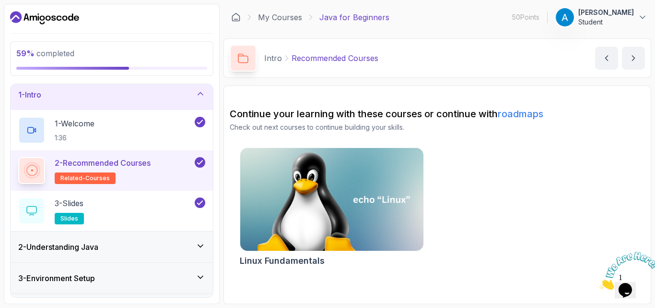
click at [200, 274] on icon at bounding box center [201, 277] width 10 height 10
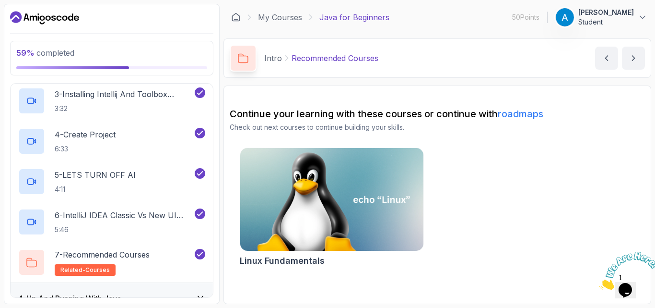
scroll to position [197, 0]
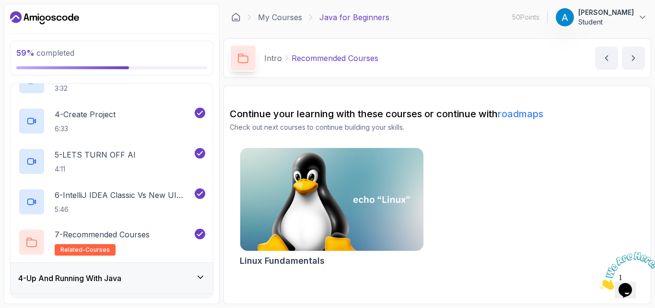
click at [195, 271] on div "4 - Up And Running With Java" at bounding box center [112, 277] width 202 height 31
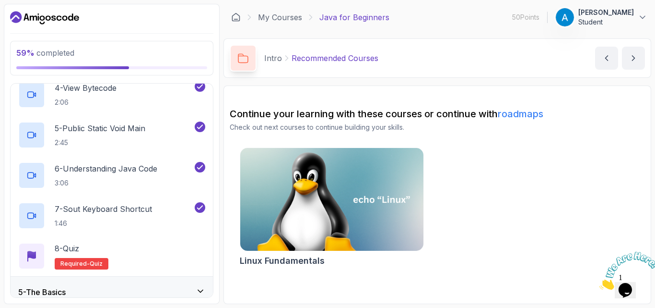
scroll to position [293, 0]
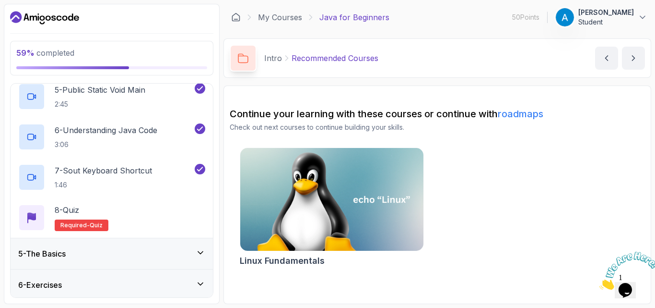
click at [197, 258] on div "5 - The Basics" at bounding box center [111, 254] width 187 height 12
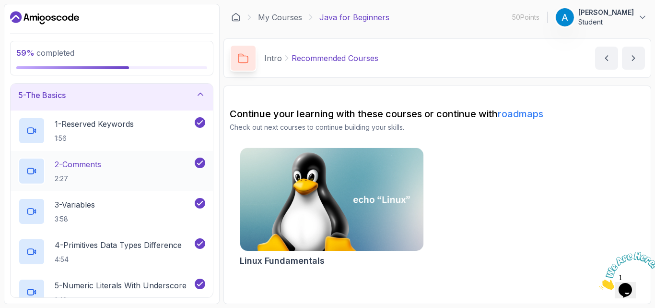
scroll to position [235, 0]
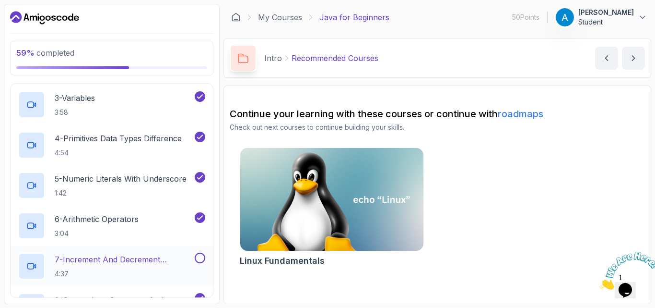
click at [199, 256] on button at bounding box center [200, 257] width 11 height 11
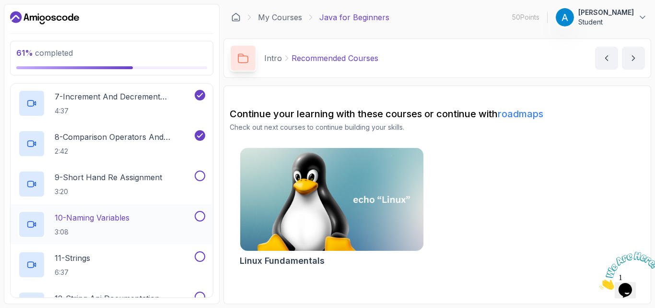
scroll to position [389, 0]
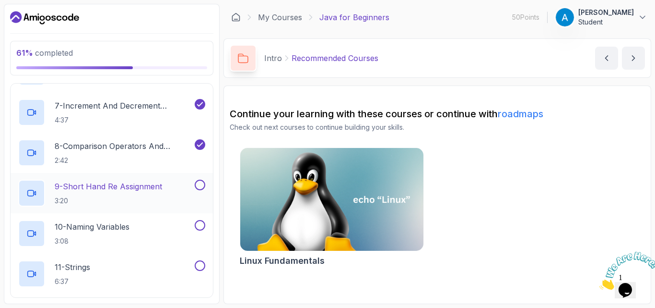
click at [201, 183] on button at bounding box center [200, 184] width 11 height 11
click at [201, 225] on button at bounding box center [200, 225] width 11 height 11
click at [203, 264] on button at bounding box center [200, 265] width 11 height 11
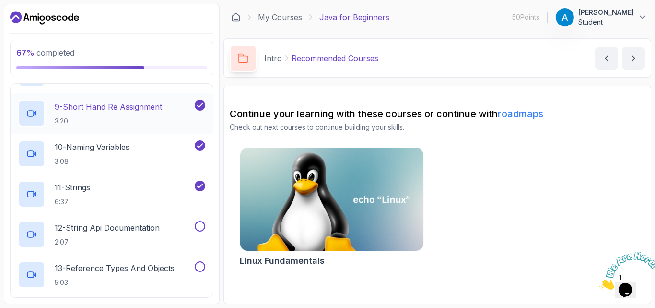
scroll to position [485, 0]
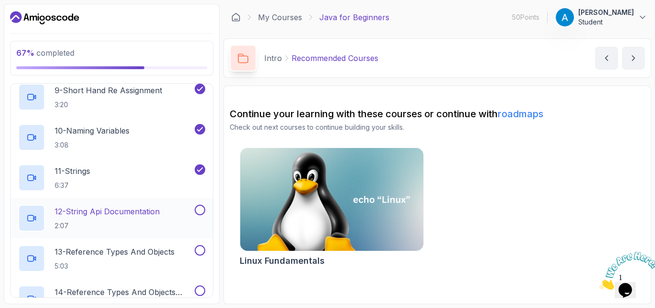
click at [197, 210] on button at bounding box center [200, 209] width 11 height 11
click at [197, 249] on button at bounding box center [200, 250] width 11 height 11
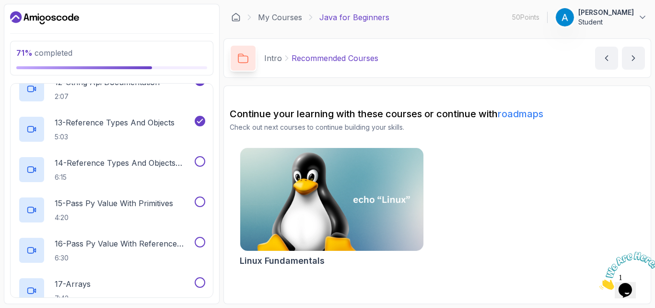
scroll to position [638, 0]
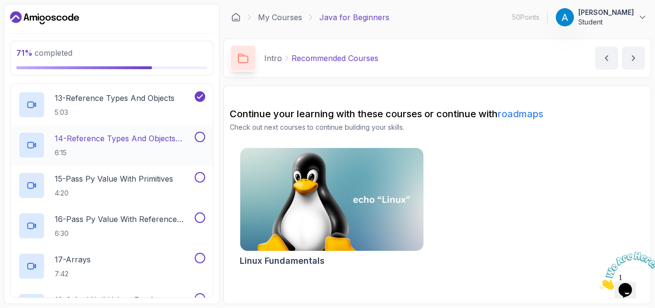
click at [199, 137] on button at bounding box center [200, 136] width 11 height 11
click at [201, 173] on button at bounding box center [200, 177] width 11 height 11
click at [202, 214] on button at bounding box center [200, 217] width 11 height 11
click at [199, 256] on button at bounding box center [200, 257] width 11 height 11
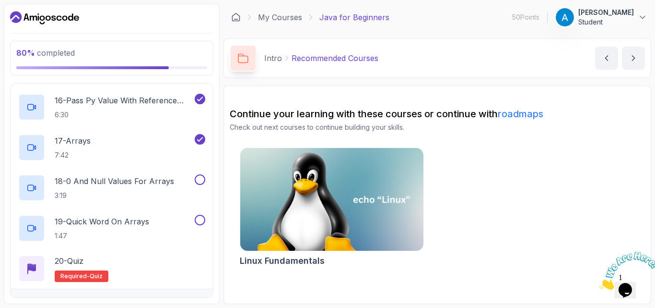
scroll to position [773, 0]
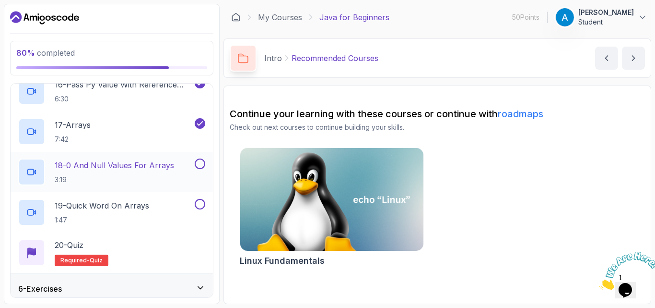
click at [199, 165] on button at bounding box center [200, 163] width 11 height 11
click at [201, 202] on button at bounding box center [200, 204] width 11 height 11
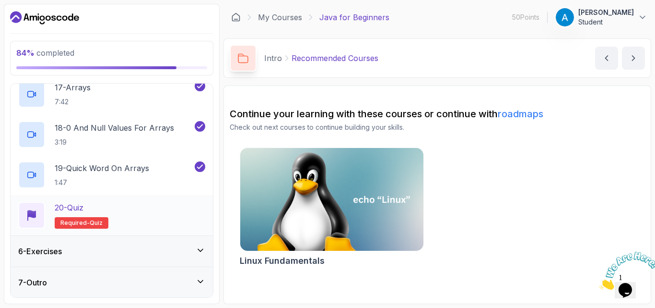
scroll to position [810, 0]
click at [196, 250] on icon at bounding box center [201, 250] width 10 height 10
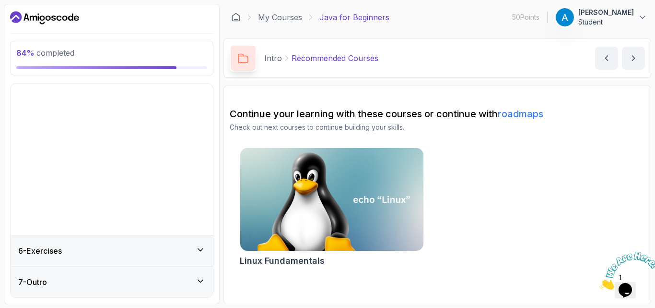
scroll to position [5, 0]
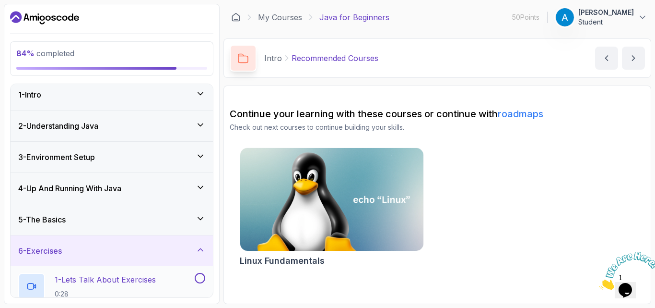
click at [201, 273] on button at bounding box center [200, 278] width 11 height 11
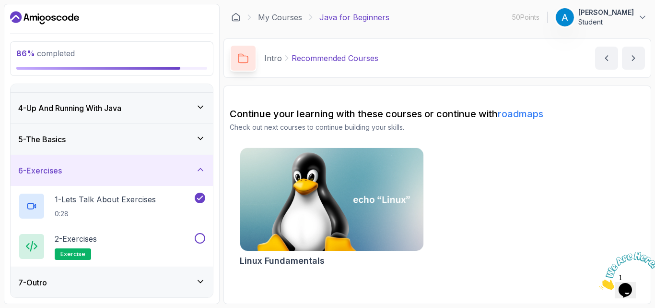
scroll to position [85, 0]
click at [201, 241] on button at bounding box center [200, 237] width 11 height 11
click at [202, 276] on icon at bounding box center [201, 281] width 10 height 10
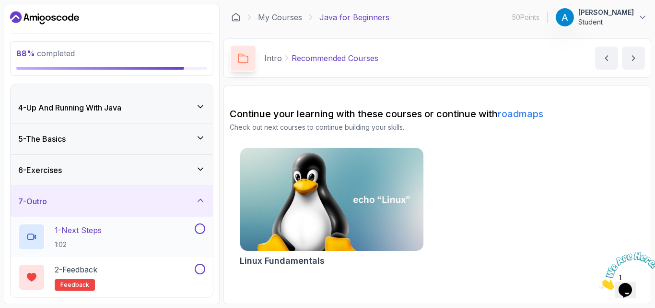
click at [201, 227] on button at bounding box center [200, 228] width 11 height 11
click at [199, 269] on button at bounding box center [200, 268] width 11 height 11
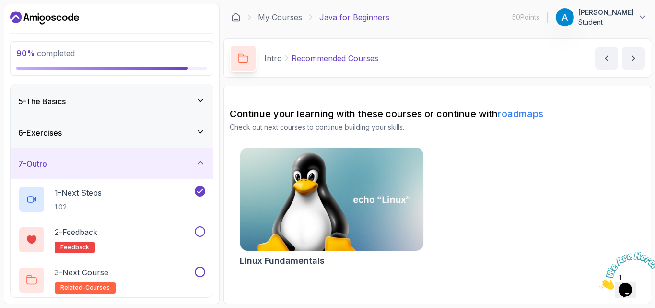
scroll to position [126, 0]
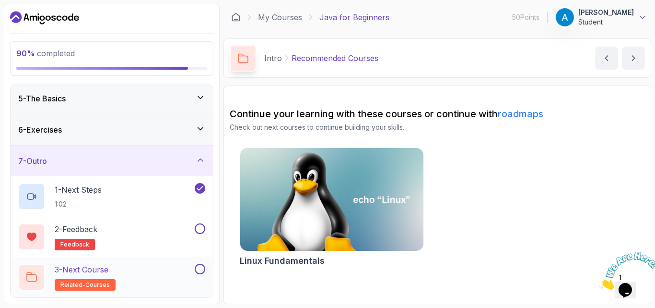
click at [199, 267] on button at bounding box center [200, 268] width 11 height 11
click at [202, 224] on button at bounding box center [200, 228] width 11 height 11
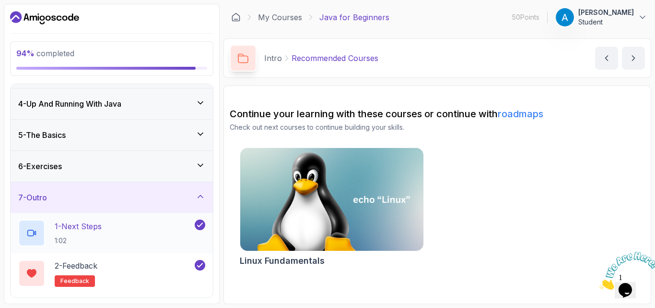
scroll to position [87, 0]
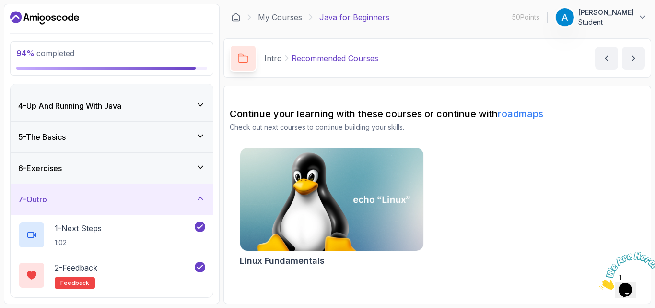
click at [196, 175] on div "6 - Exercises" at bounding box center [112, 168] width 202 height 31
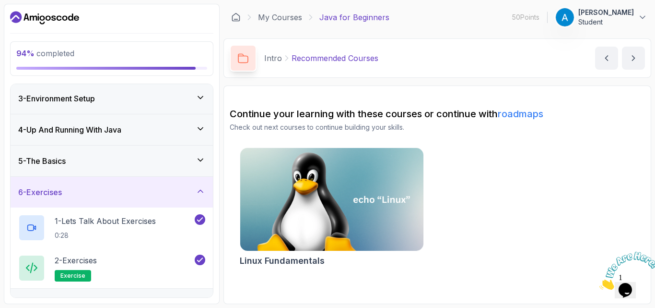
scroll to position [47, 0]
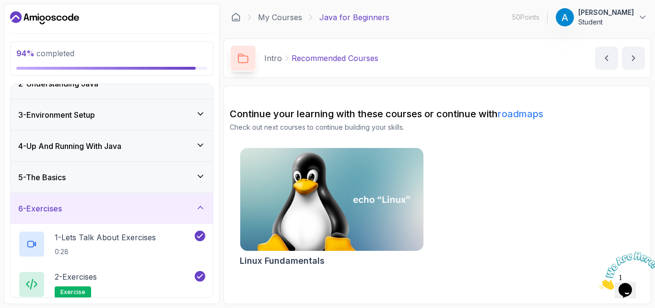
click at [196, 175] on icon at bounding box center [201, 176] width 10 height 10
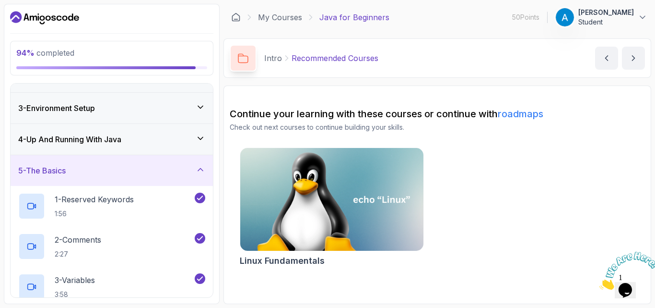
scroll to position [9, 0]
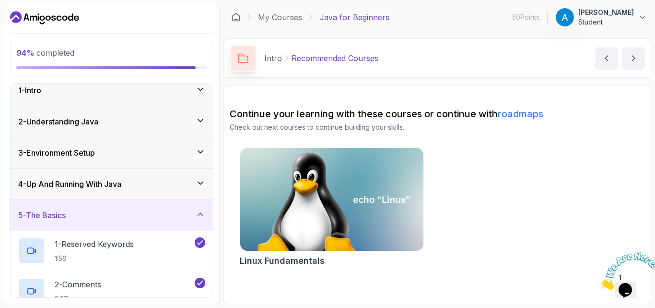
click at [196, 175] on div "4 - Up And Running With Java" at bounding box center [112, 183] width 202 height 31
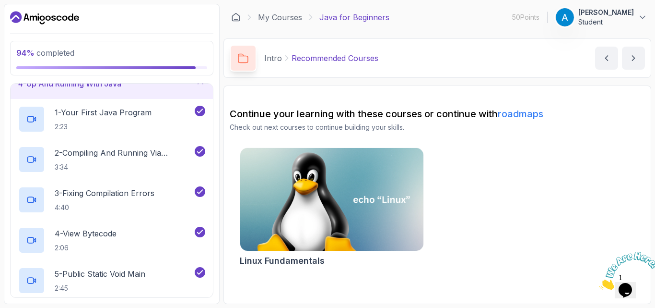
scroll to position [0, 0]
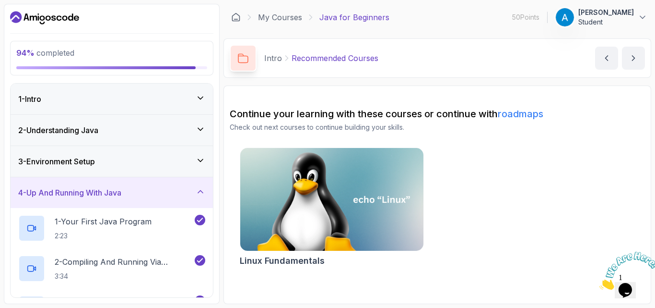
click at [199, 167] on div "3 - Environment Setup" at bounding box center [112, 161] width 202 height 31
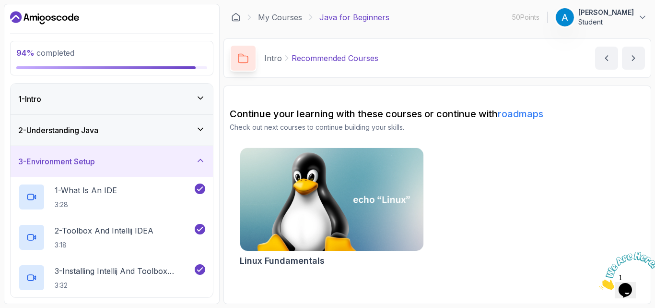
click at [205, 129] on icon at bounding box center [201, 129] width 10 height 10
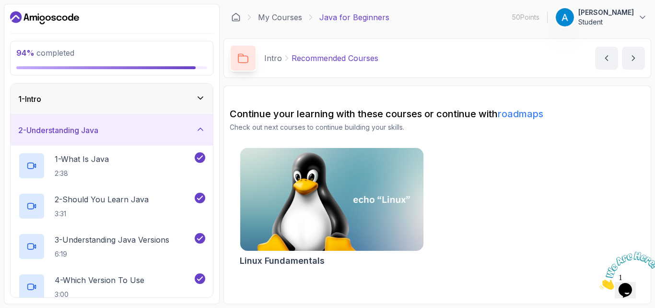
click at [202, 124] on div "2 - Understanding Java" at bounding box center [112, 130] width 202 height 31
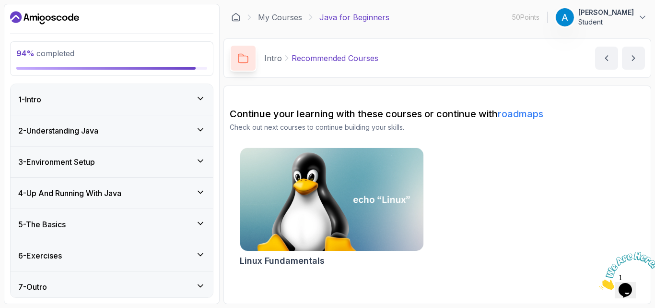
click at [203, 93] on div "1 - Intro" at bounding box center [112, 99] width 202 height 31
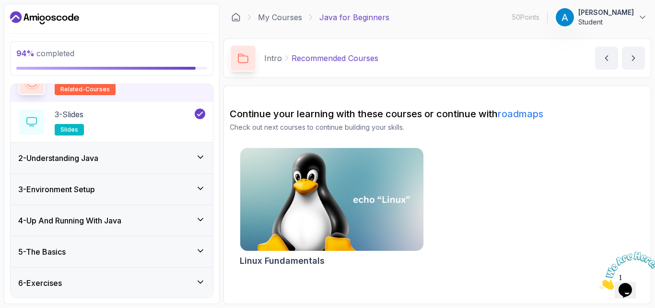
scroll to position [126, 0]
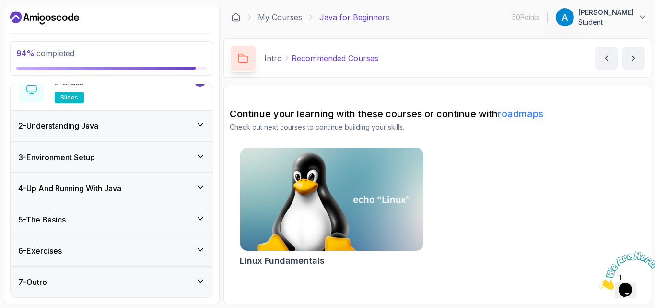
click at [197, 286] on div "7 - Outro" at bounding box center [111, 282] width 187 height 12
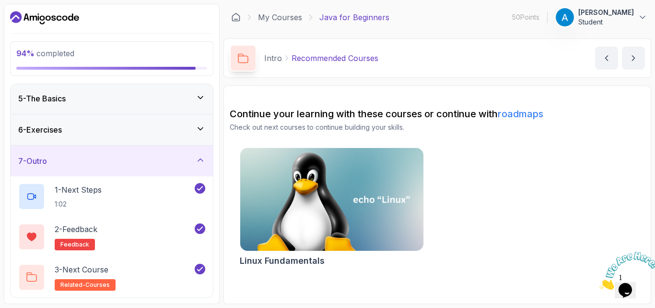
click at [146, 120] on div "6 - Exercises" at bounding box center [112, 129] width 202 height 31
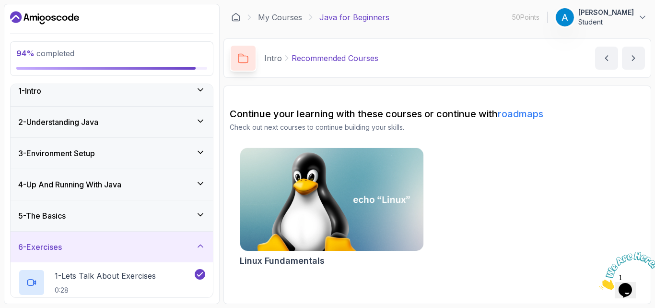
scroll to position [0, 0]
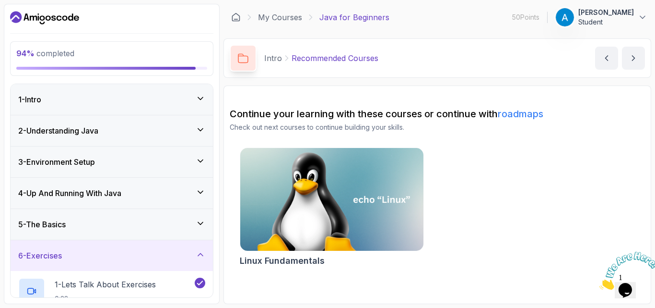
click at [196, 94] on div "1 - Intro" at bounding box center [111, 100] width 187 height 12
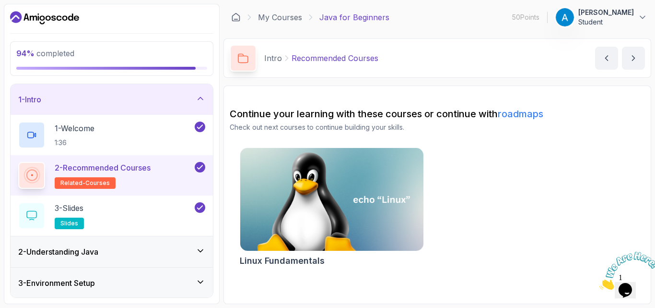
click at [190, 250] on div "2 - Understanding Java" at bounding box center [111, 252] width 187 height 12
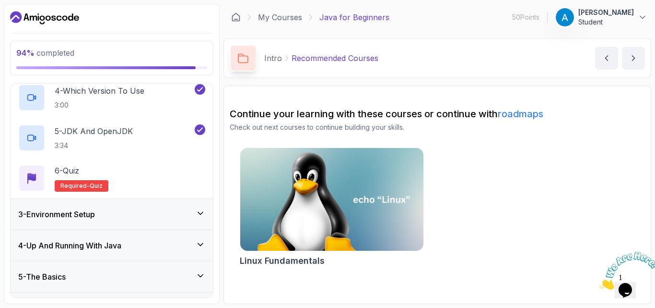
scroll to position [192, 0]
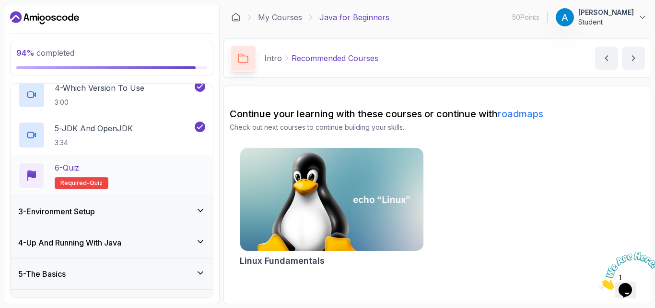
click at [69, 179] on p "Required- quiz" at bounding box center [82, 183] width 54 height 12
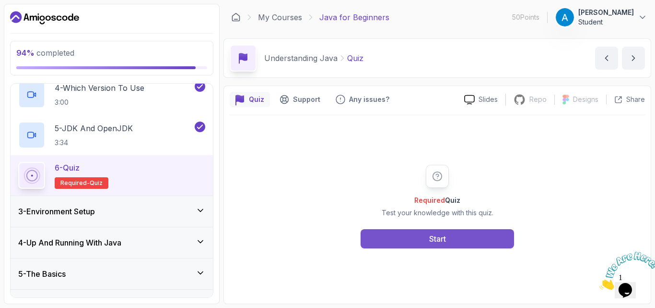
click at [401, 241] on button "Start" at bounding box center [438, 238] width 154 height 19
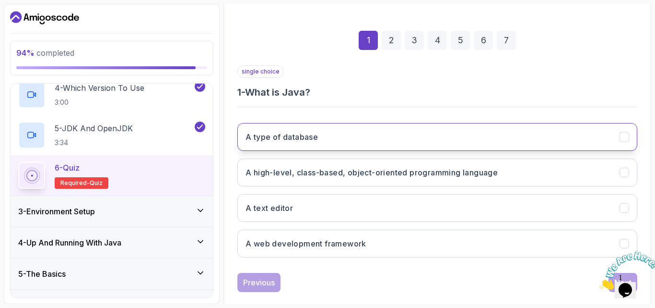
scroll to position [134, 0]
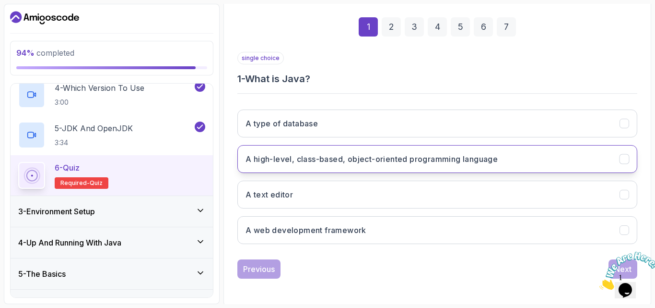
click at [394, 145] on button "A high-level, class-based, object-oriented programming language" at bounding box center [438, 159] width 400 height 28
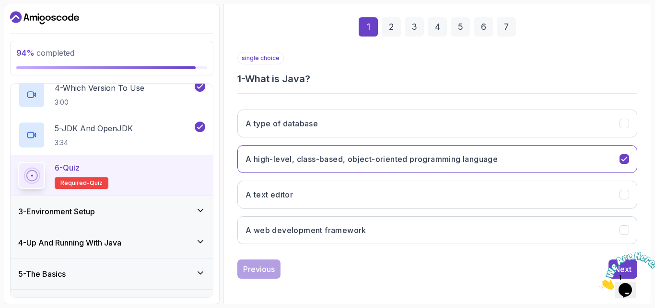
click at [600, 283] on icon "Close" at bounding box center [600, 287] width 0 height 8
click at [627, 266] on div "Next" at bounding box center [623, 269] width 17 height 12
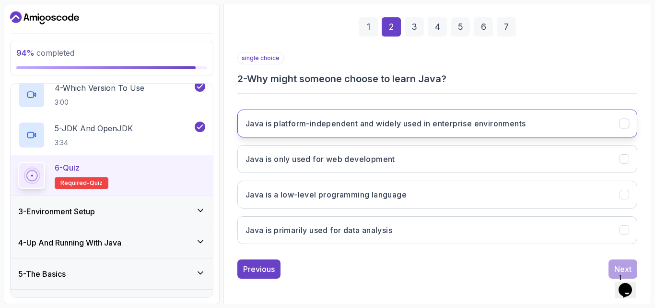
click at [489, 114] on button "Java is platform-independent and widely used in enterprise environments" at bounding box center [438, 123] width 400 height 28
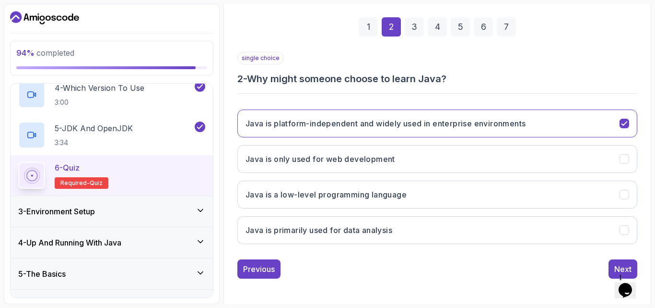
click at [629, 258] on div "single choice 2 - Why might someone choose to learn Java? Java is platform-inde…" at bounding box center [438, 165] width 400 height 226
click at [626, 282] on button "Opens Chat This icon Opens the chat window." at bounding box center [625, 290] width 21 height 16
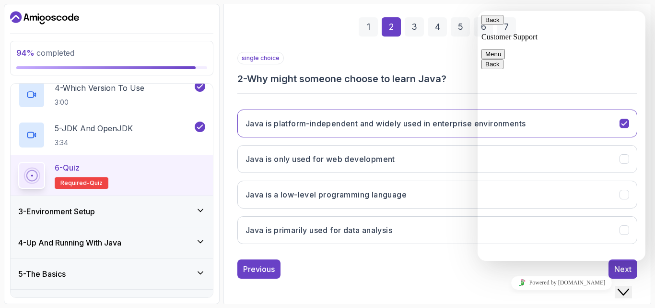
click at [488, 22] on button "Back" at bounding box center [493, 20] width 22 height 10
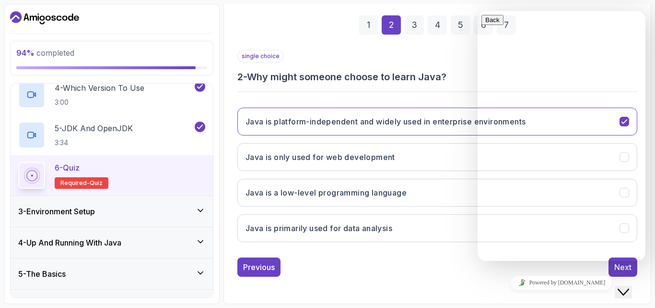
click at [415, 289] on div "1 2 3 4 5 6 7 single choice 2 - Why might someone choose to learn Java? Java is…" at bounding box center [438, 138] width 416 height 319
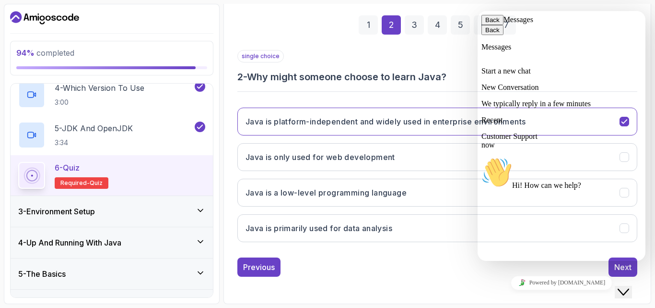
drag, startPoint x: 536, startPoint y: 238, endPoint x: 527, endPoint y: 245, distance: 10.7
click at [629, 286] on icon "Close Chat This icon closes the chat window." at bounding box center [624, 292] width 12 height 12
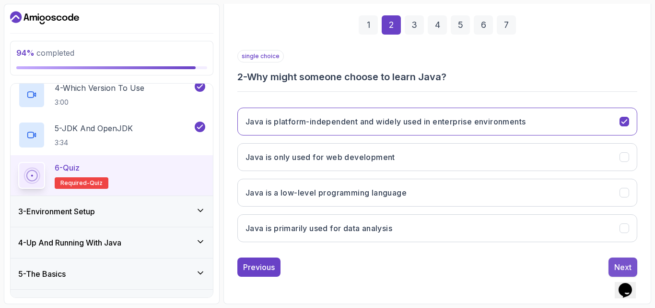
click at [618, 260] on button "Next" at bounding box center [623, 266] width 29 height 19
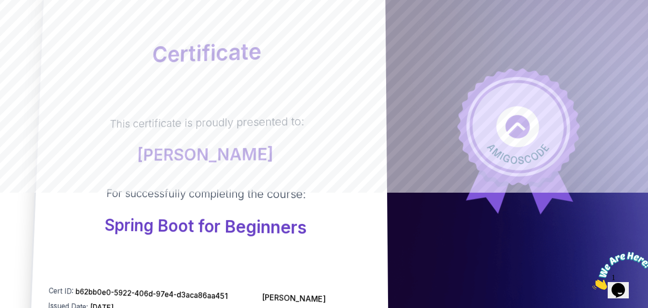
click at [228, 98] on div "Certificate This certificate is proudly presented to: [PERSON_NAME] For success…" at bounding box center [209, 147] width 358 height 393
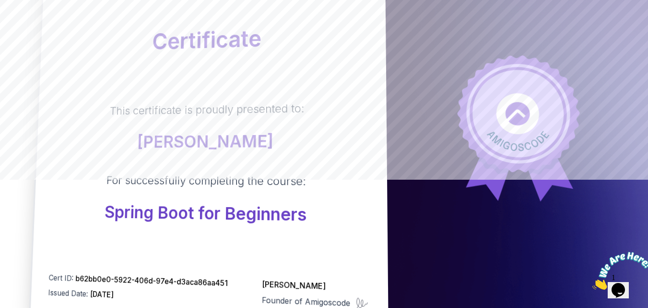
scroll to position [127, 0]
